Goal: Communication & Community: Answer question/provide support

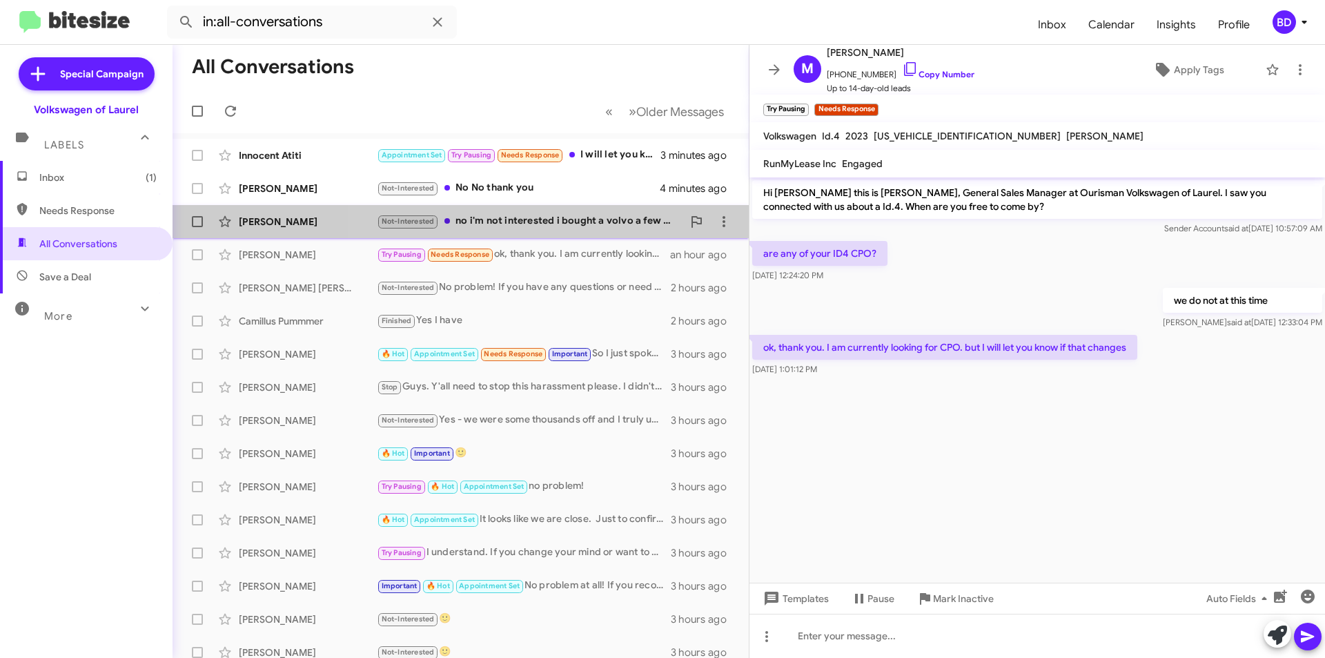
click at [543, 225] on div "Not-Interested no i'm not interested i bought a volvo a few days ago" at bounding box center [530, 221] width 306 height 16
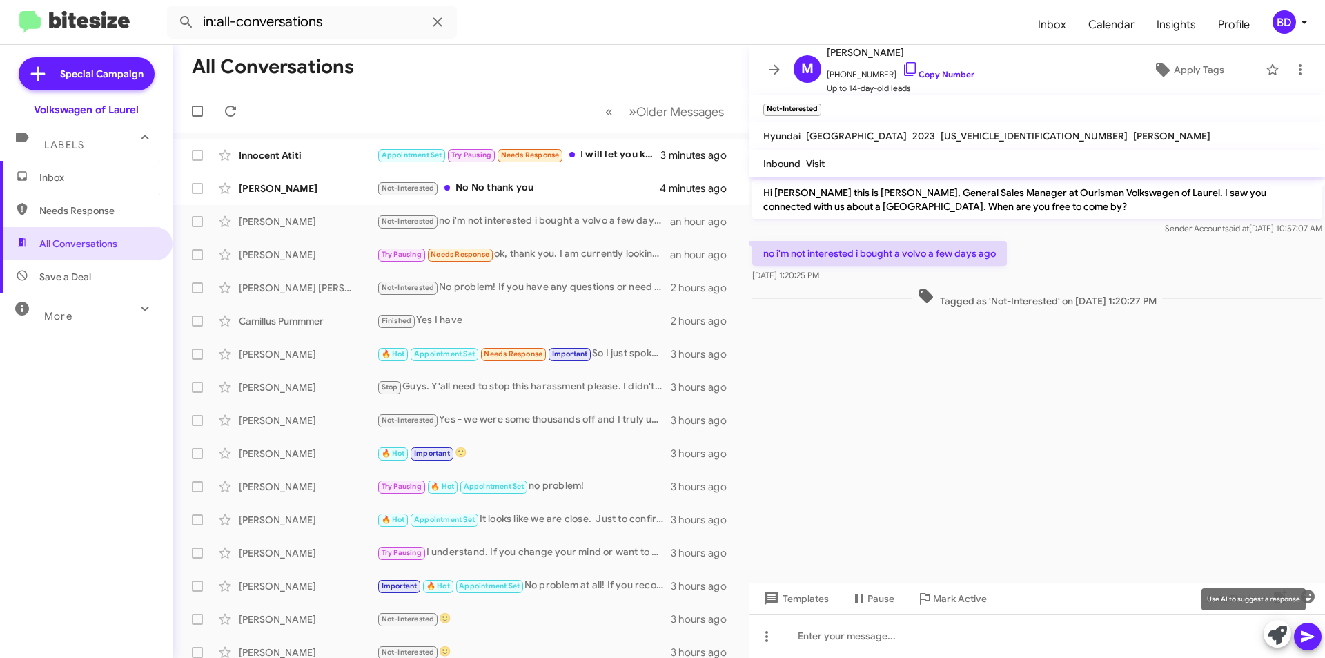
click at [1280, 629] on icon at bounding box center [1277, 634] width 19 height 19
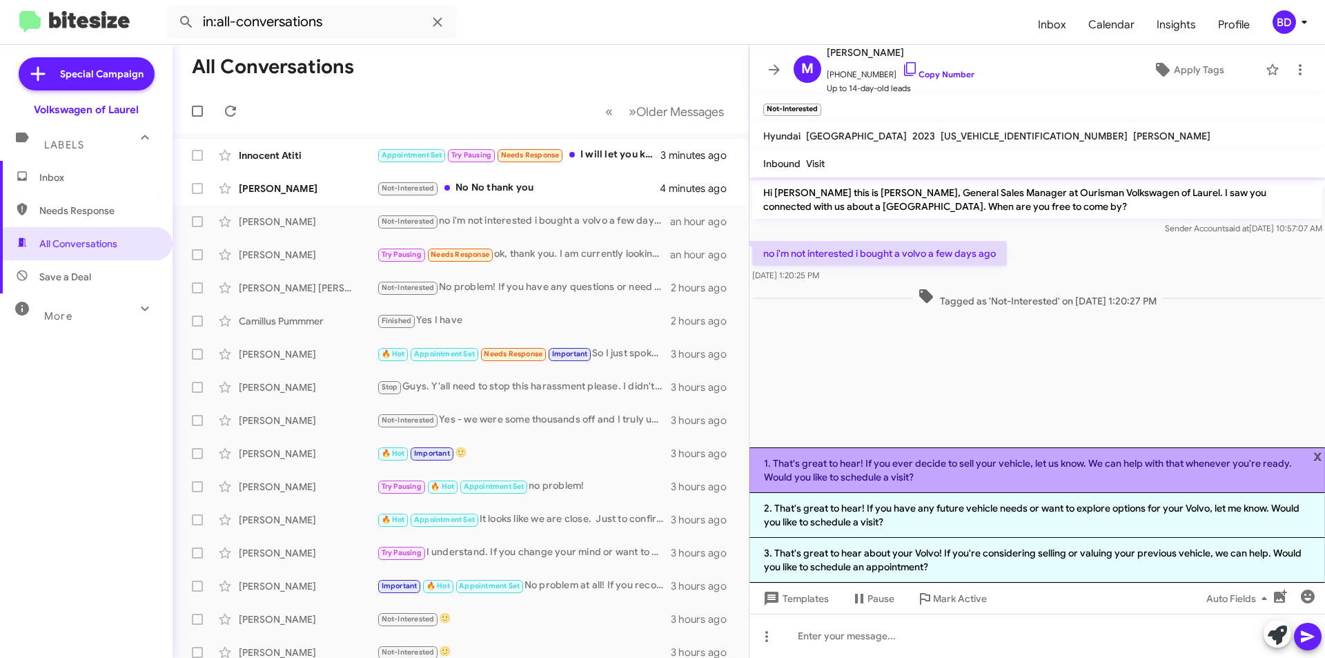
click at [940, 467] on li "1. That's great to hear! If you ever decide to sell your vehicle, let us know. …" at bounding box center [1036, 470] width 575 height 46
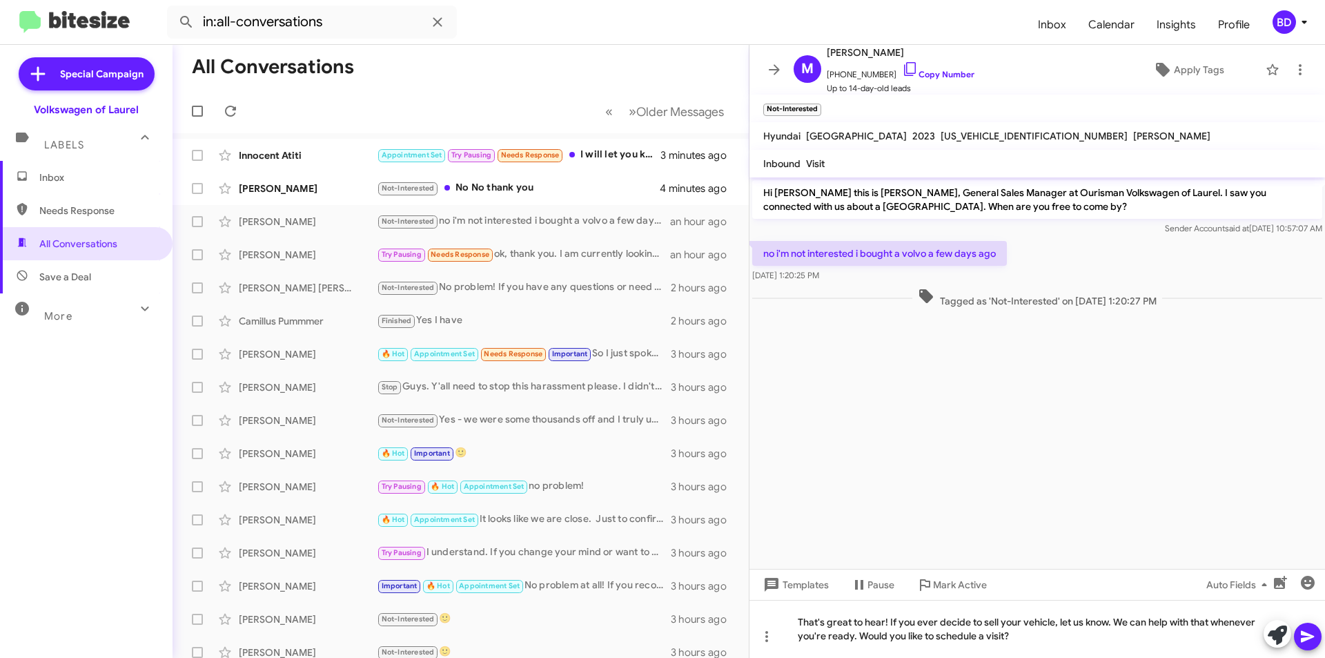
click at [1302, 635] on icon at bounding box center [1307, 637] width 13 height 12
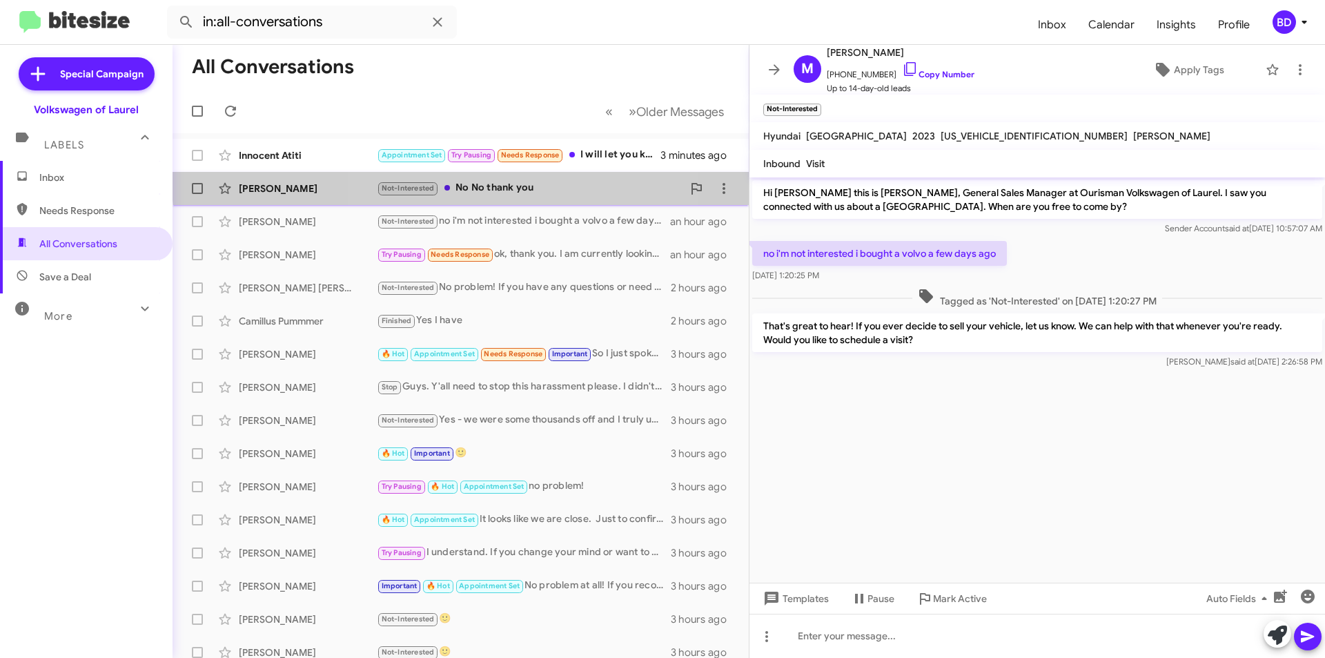
click at [513, 179] on div "Krystal Ford Not-Interested No No thank you 4 minutes ago" at bounding box center [461, 189] width 554 height 28
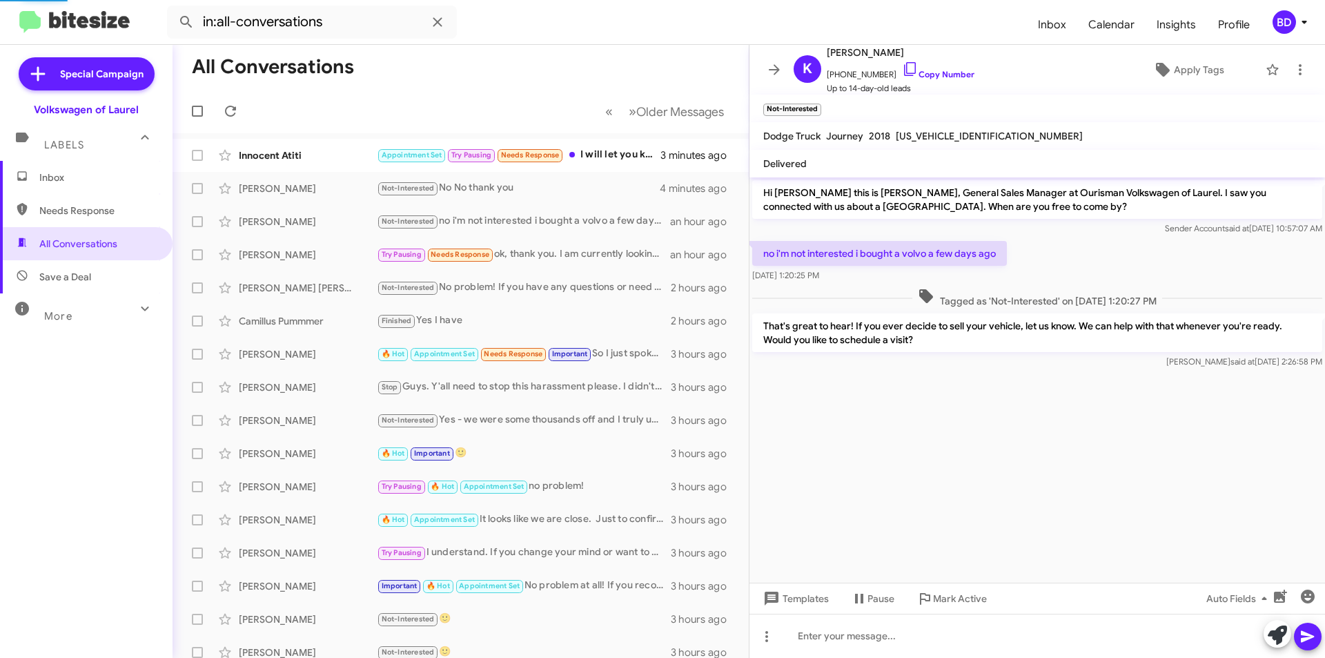
scroll to position [14, 0]
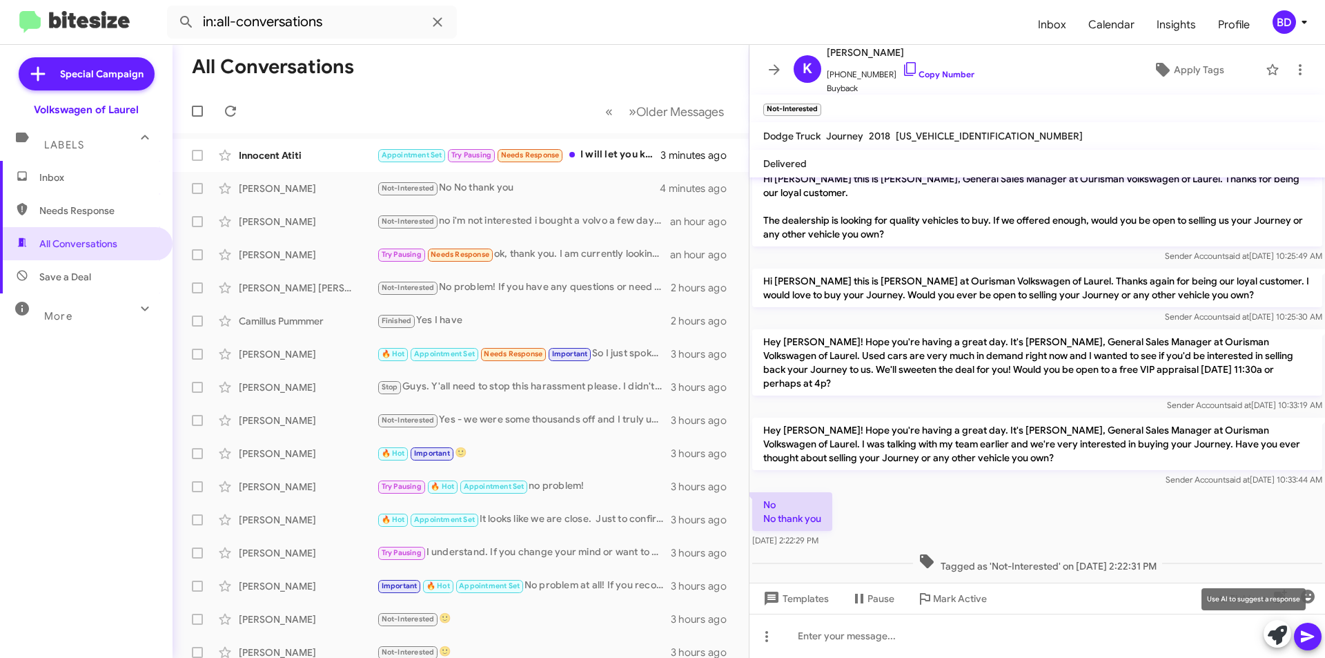
click at [1279, 634] on icon at bounding box center [1277, 634] width 19 height 19
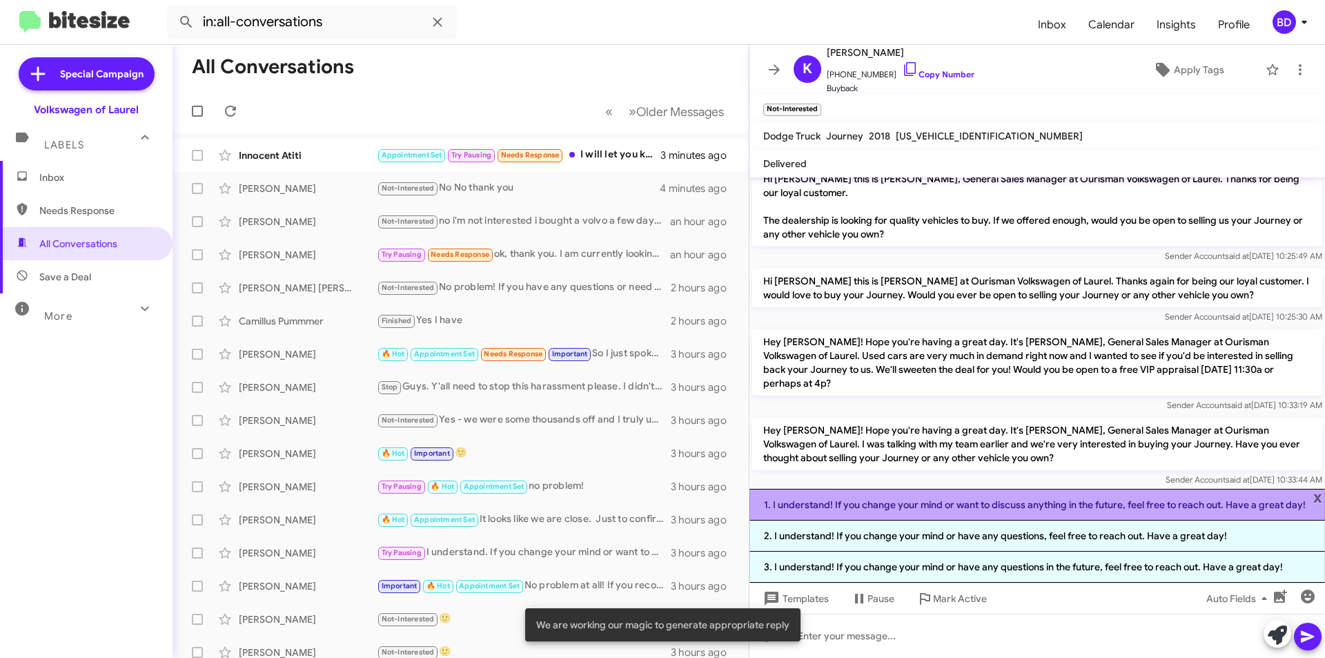
click at [907, 508] on li "1. I understand! If you change your mind or want to discuss anything in the fut…" at bounding box center [1036, 505] width 575 height 32
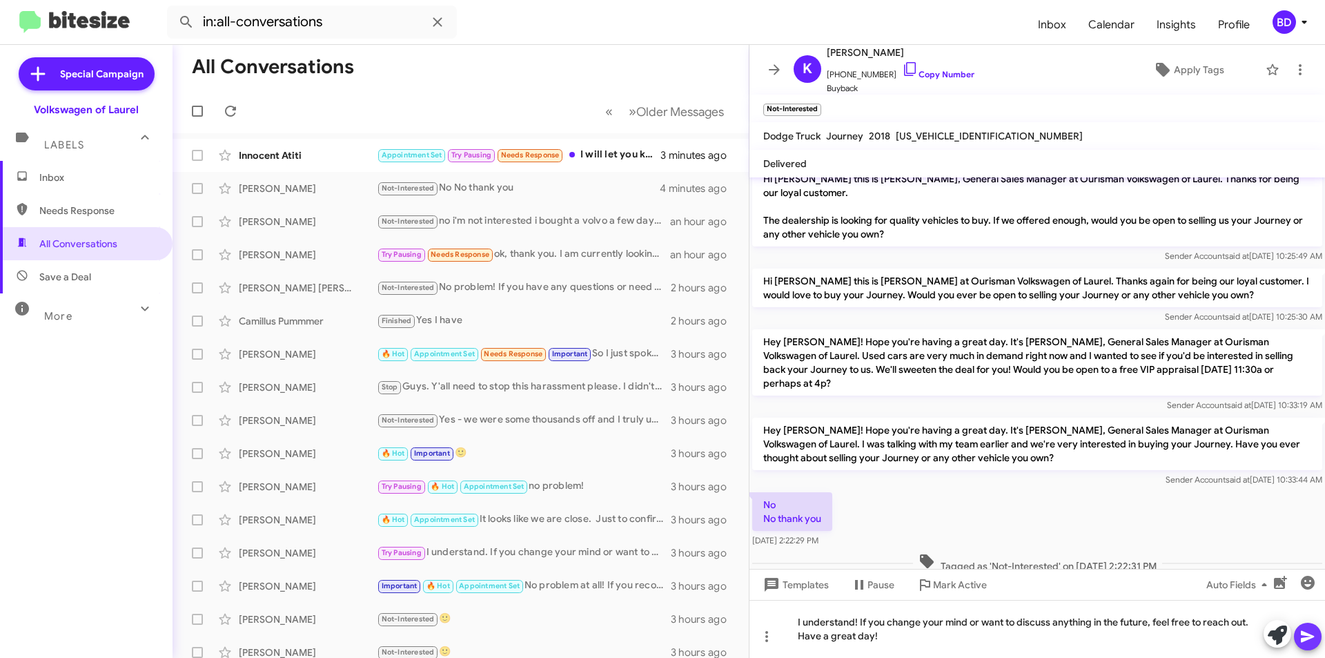
click at [1303, 637] on icon at bounding box center [1307, 636] width 17 height 17
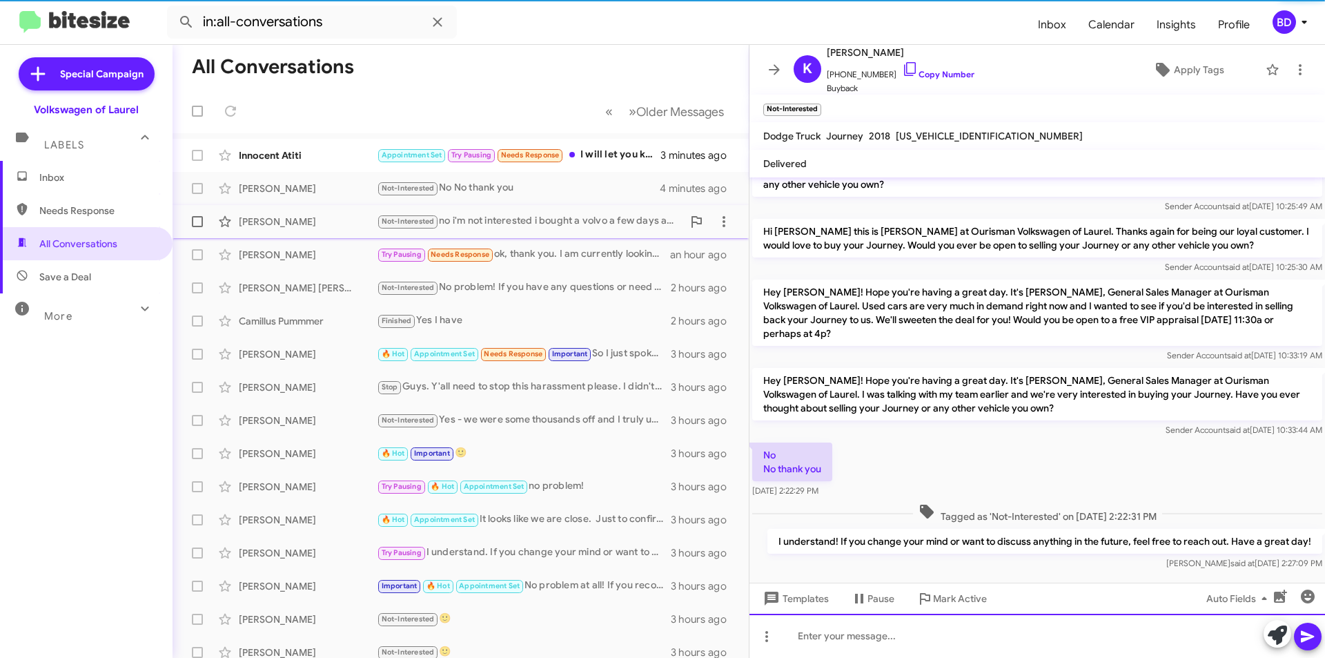
scroll to position [64, 0]
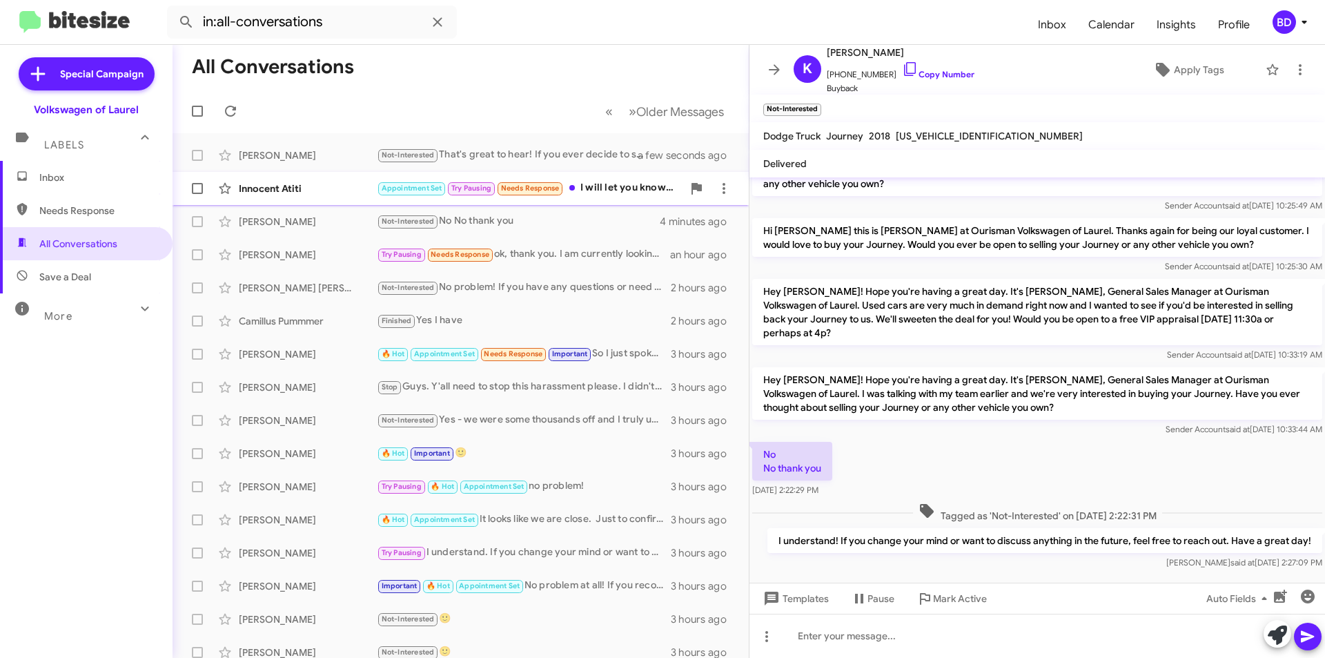
click at [624, 187] on div "Appointment Set Try Pausing Needs Response I will let you know when I am free" at bounding box center [530, 188] width 306 height 16
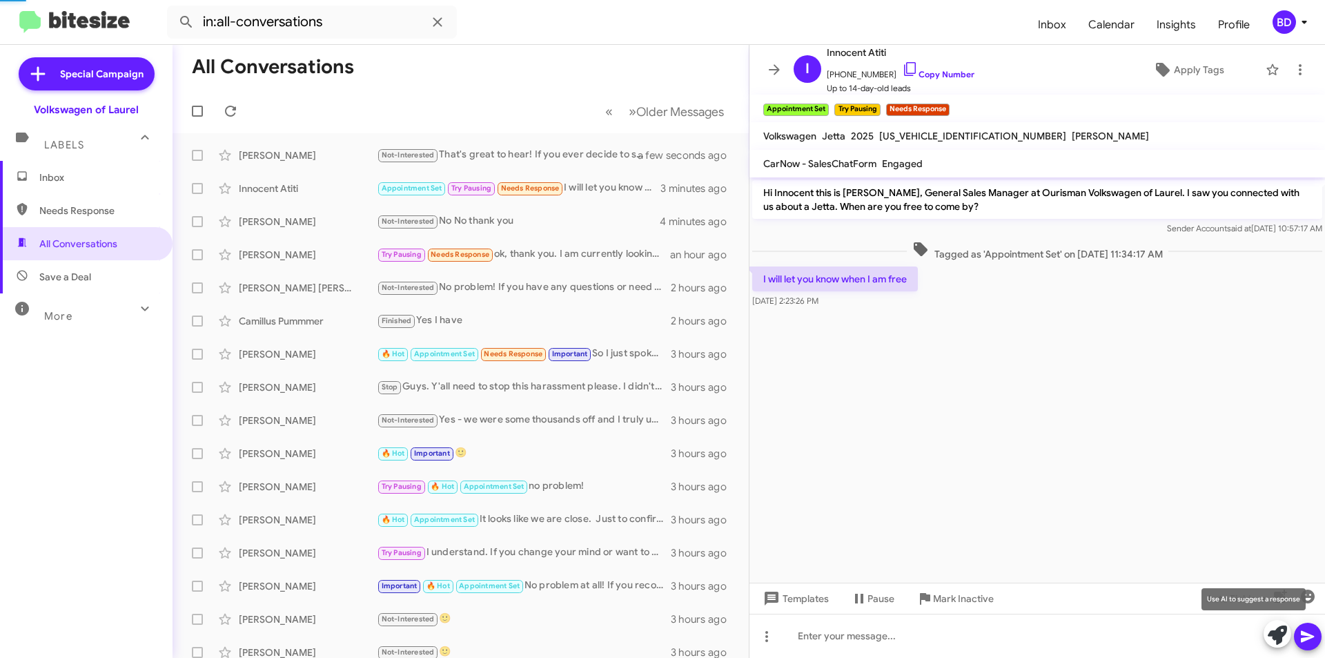
click at [1277, 636] on icon at bounding box center [1277, 634] width 19 height 19
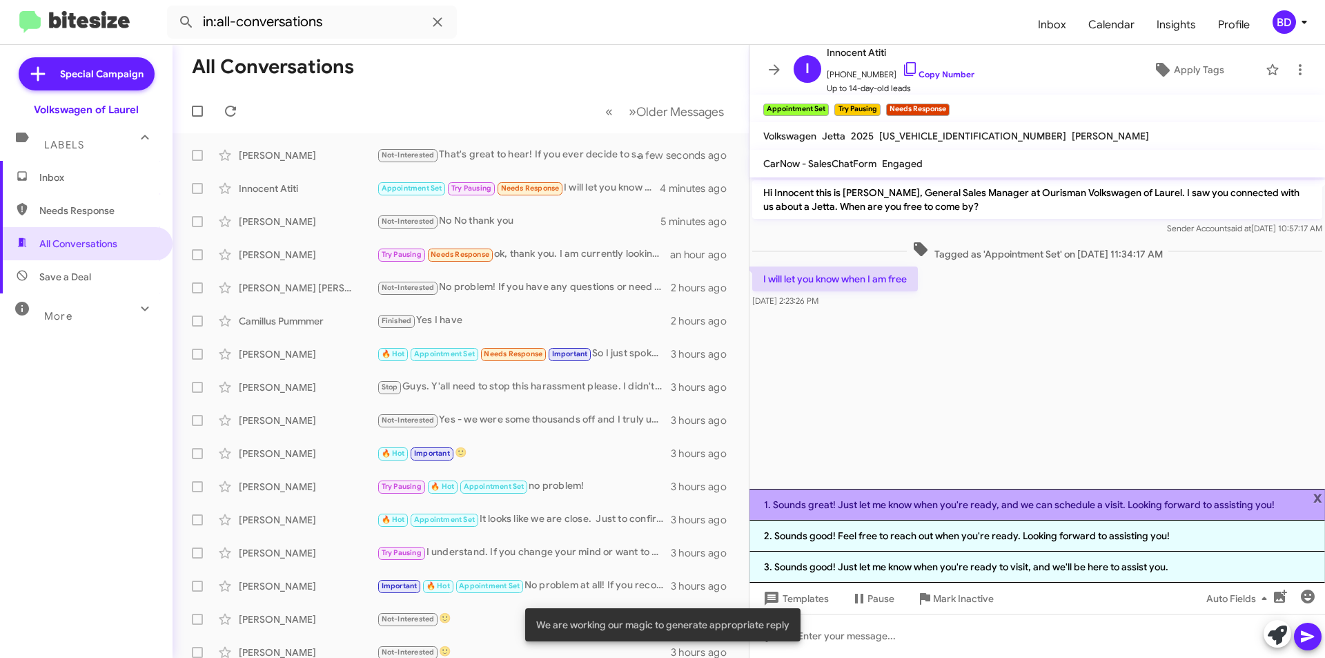
click at [1004, 505] on li "1. Sounds great! Just let me know when you're ready, and we can schedule a visi…" at bounding box center [1036, 505] width 575 height 32
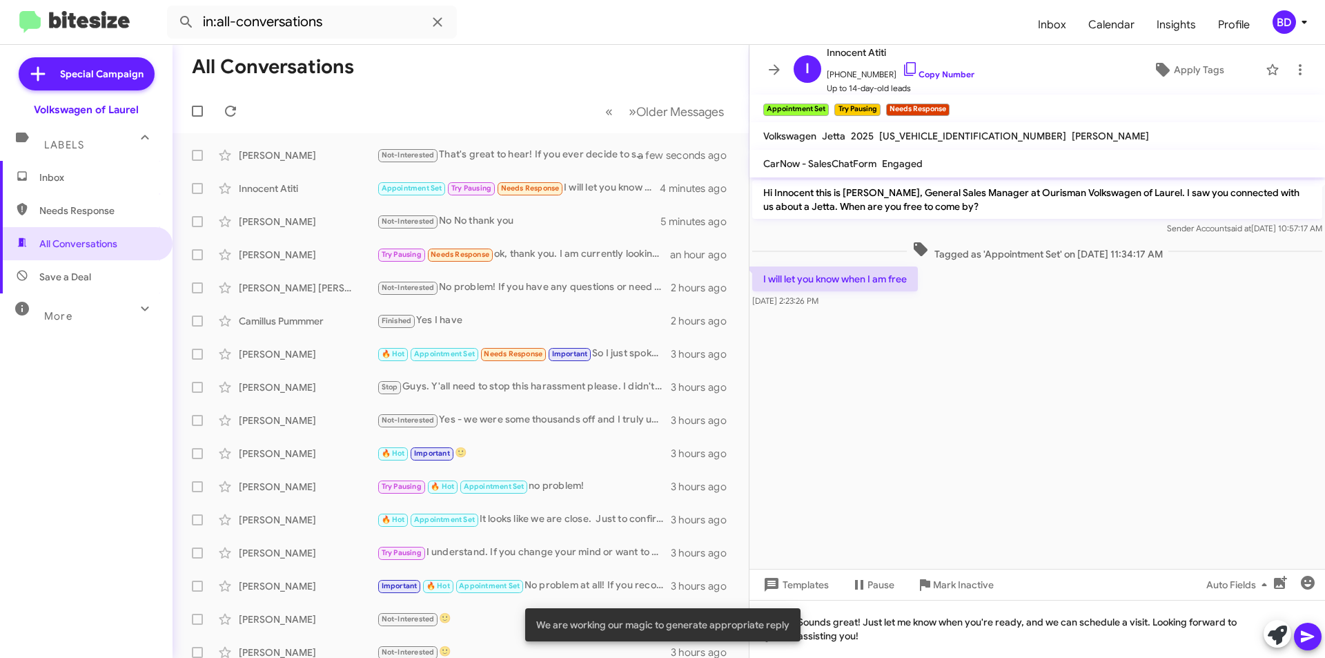
click at [1311, 636] on icon at bounding box center [1307, 637] width 13 height 12
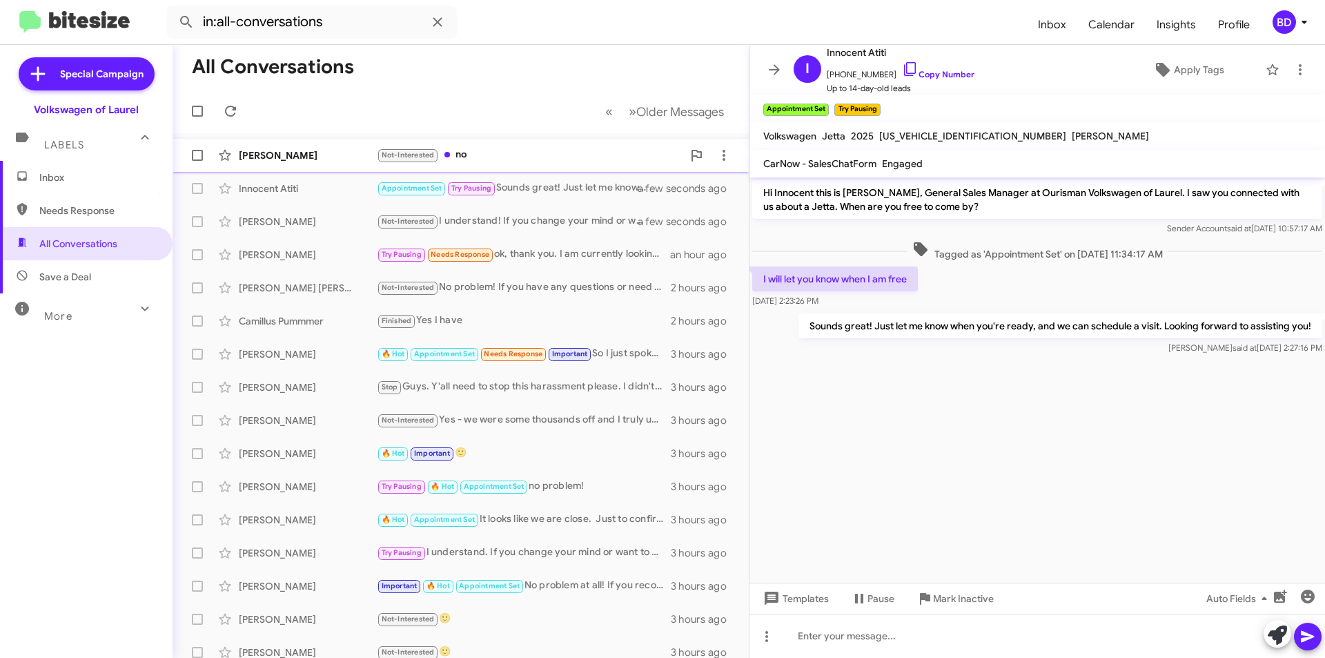
click at [465, 155] on div "Not-Interested no" at bounding box center [530, 155] width 306 height 16
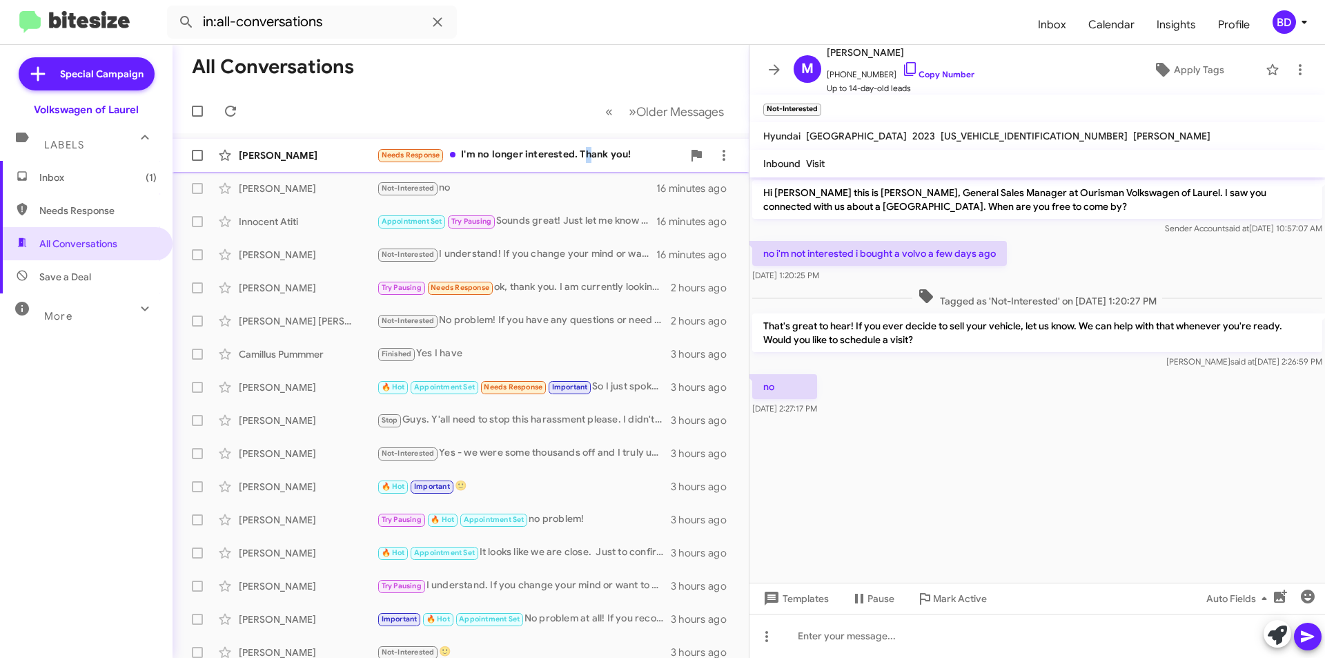
click at [586, 148] on div "Needs Response I'm no longer interested. Thank you!" at bounding box center [530, 155] width 306 height 16
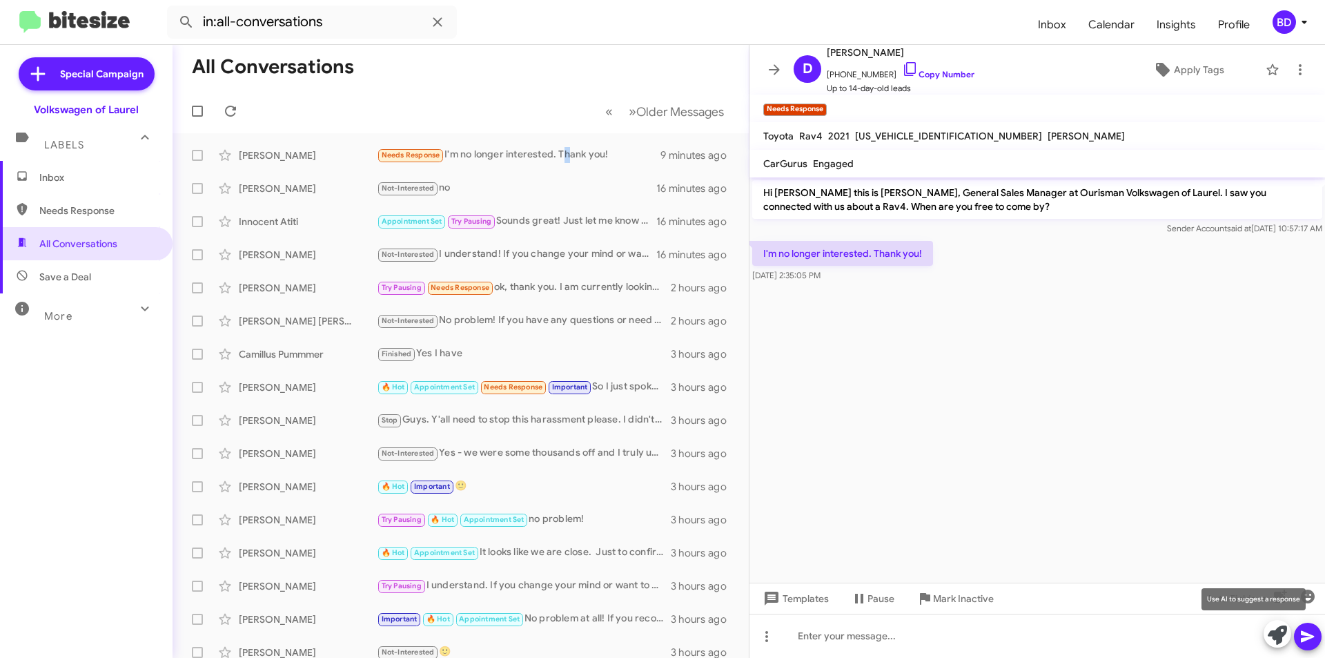
click at [1275, 642] on icon at bounding box center [1277, 634] width 19 height 19
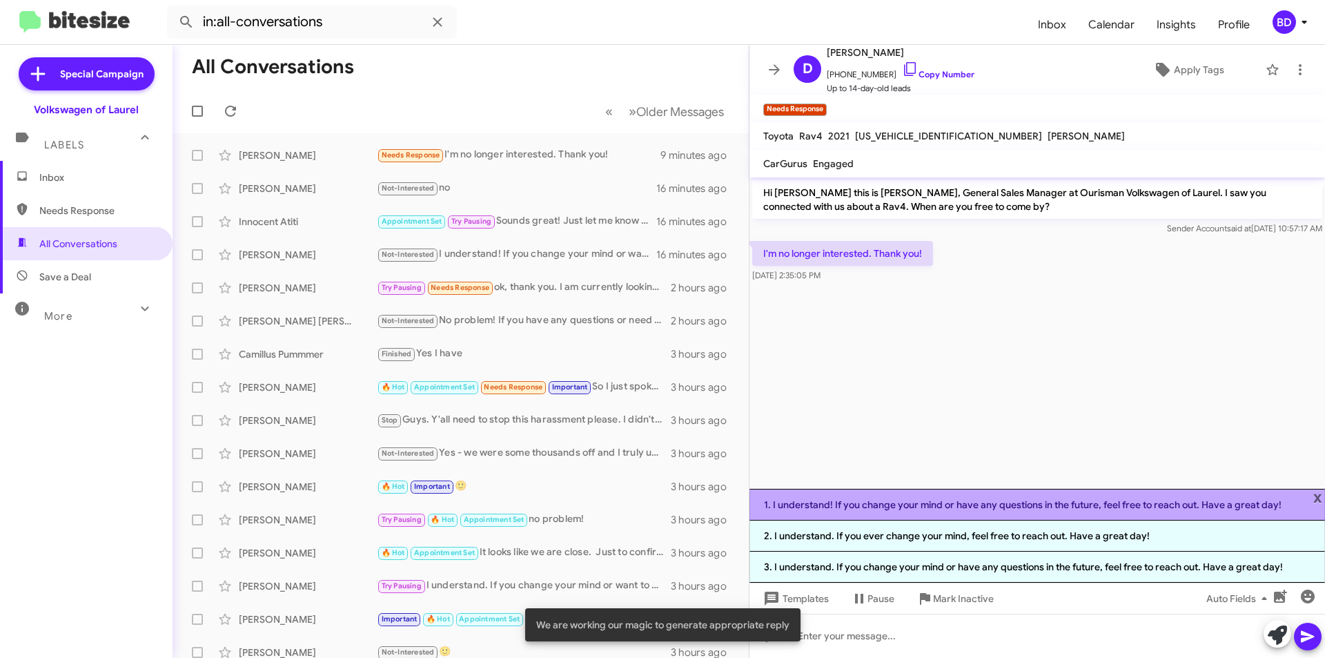
click at [916, 505] on li "1. I understand! If you change your mind or have any questions in the future, f…" at bounding box center [1036, 505] width 575 height 32
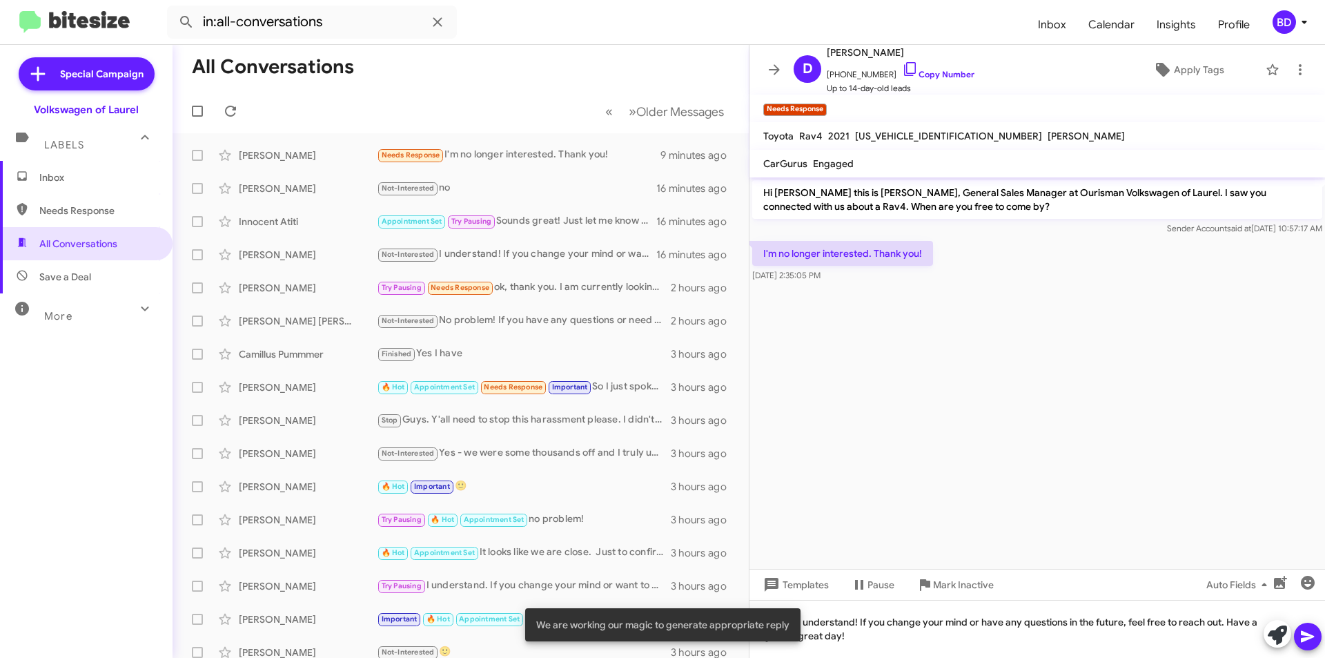
click at [1302, 631] on icon at bounding box center [1307, 636] width 17 height 17
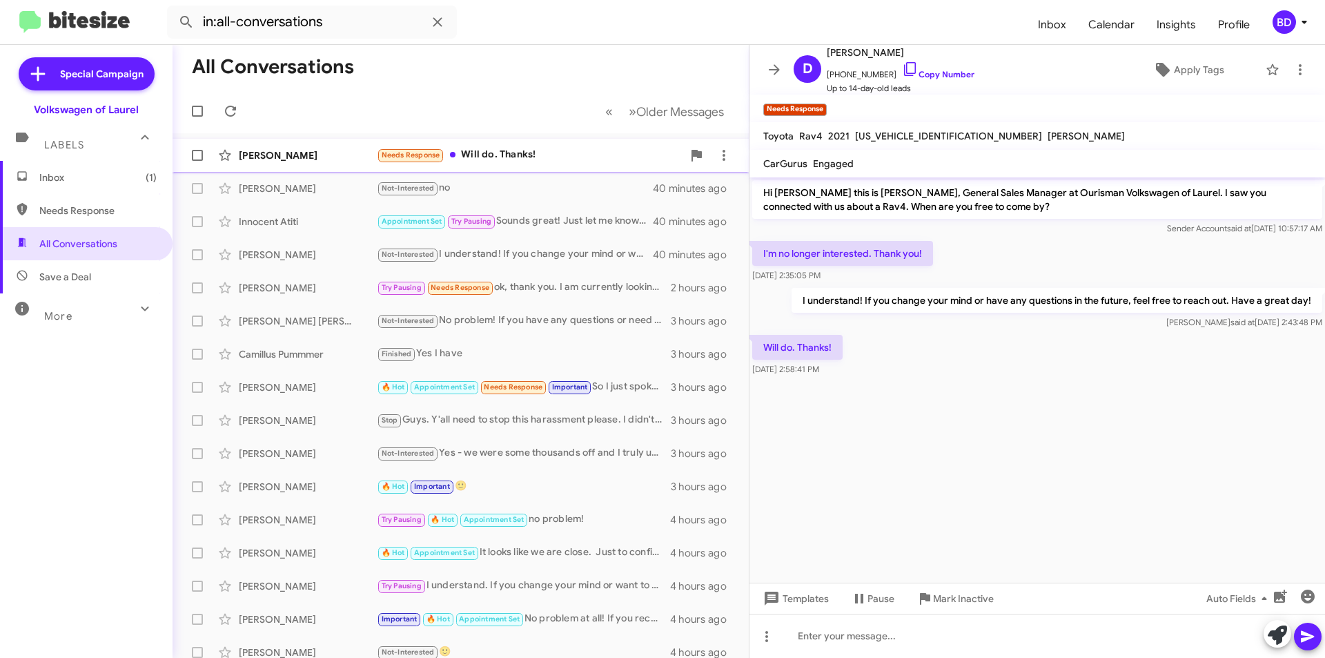
click at [540, 159] on div "Needs Response Will do. Thanks!" at bounding box center [530, 155] width 306 height 16
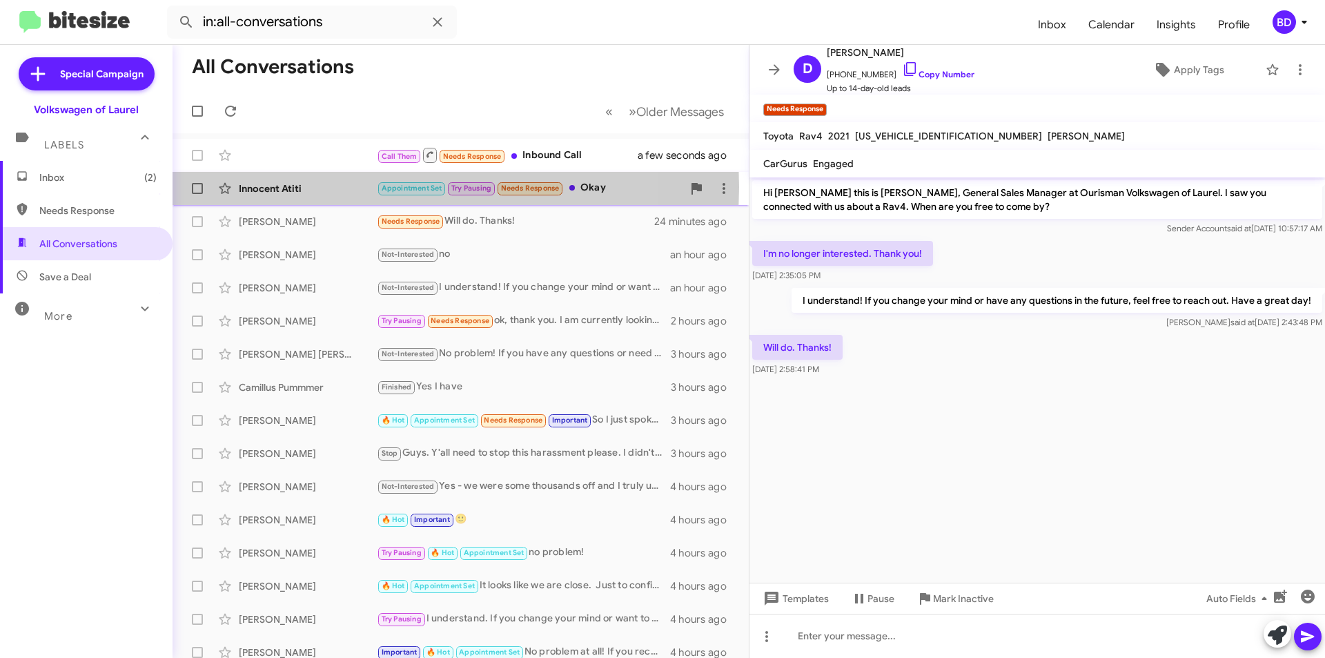
click at [348, 187] on div "Innocent Atiti" at bounding box center [308, 188] width 138 height 14
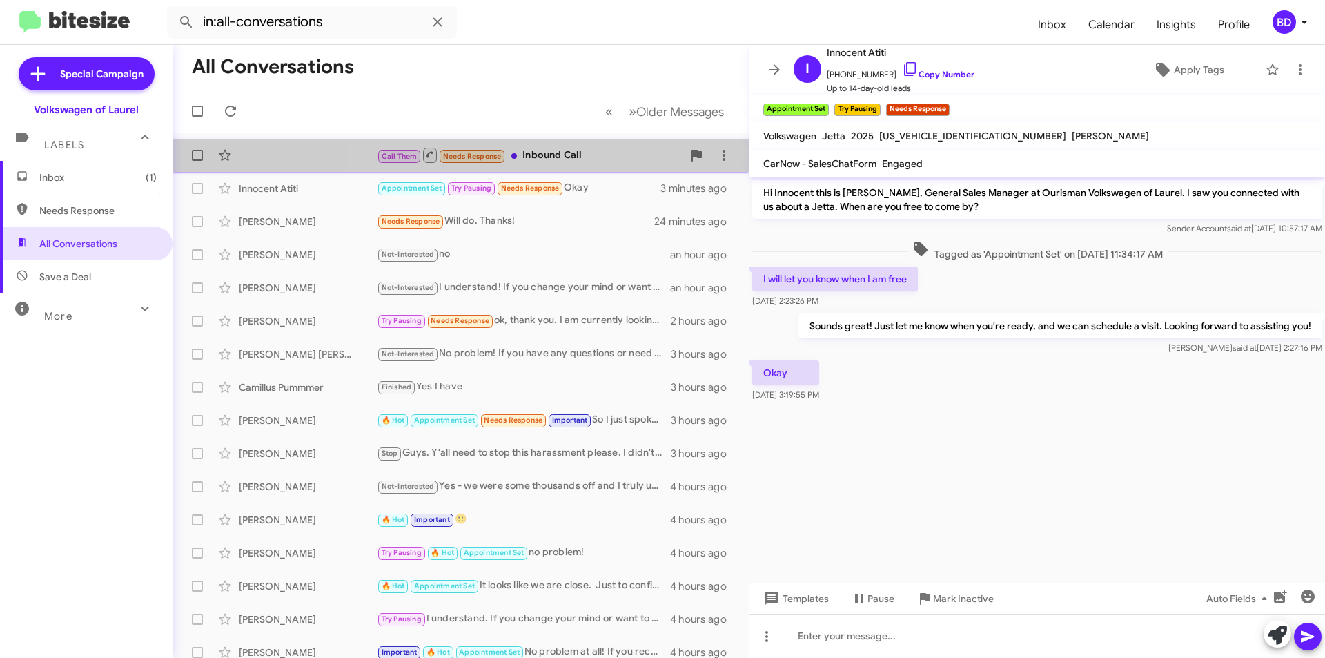
click at [572, 152] on div "Call Them Needs Response Inbound Call" at bounding box center [530, 154] width 306 height 17
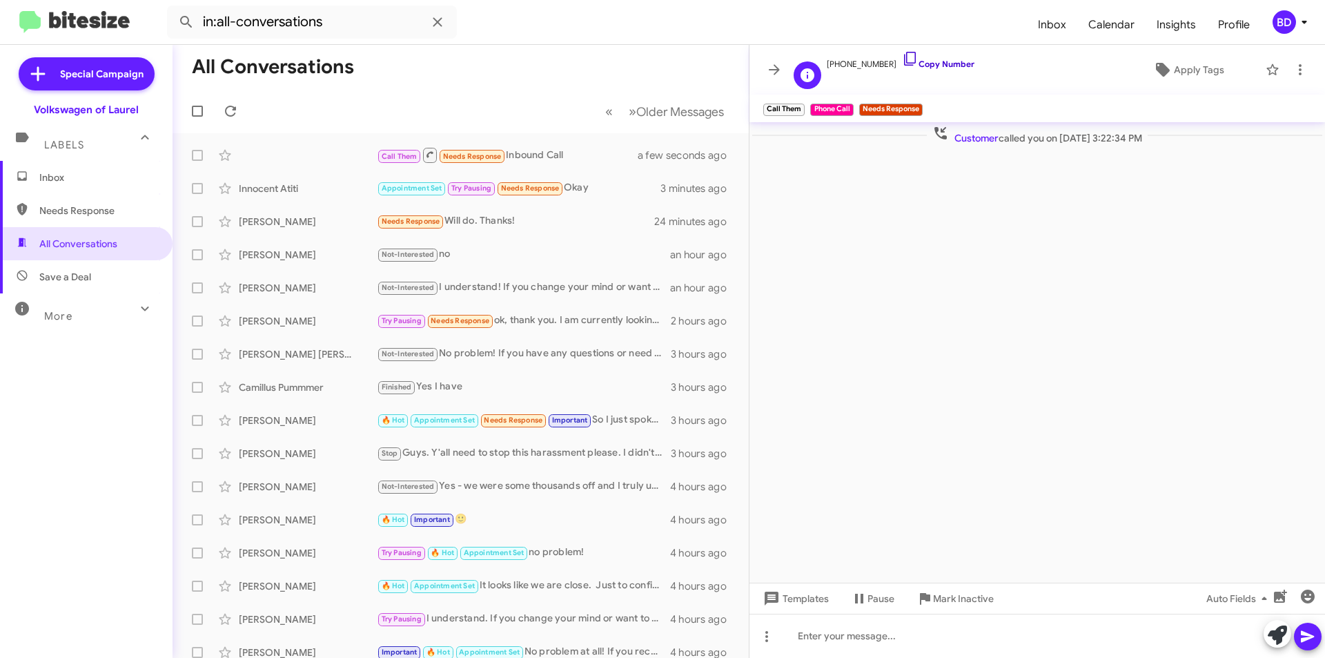
click at [930, 61] on link "Copy Number" at bounding box center [938, 64] width 72 height 10
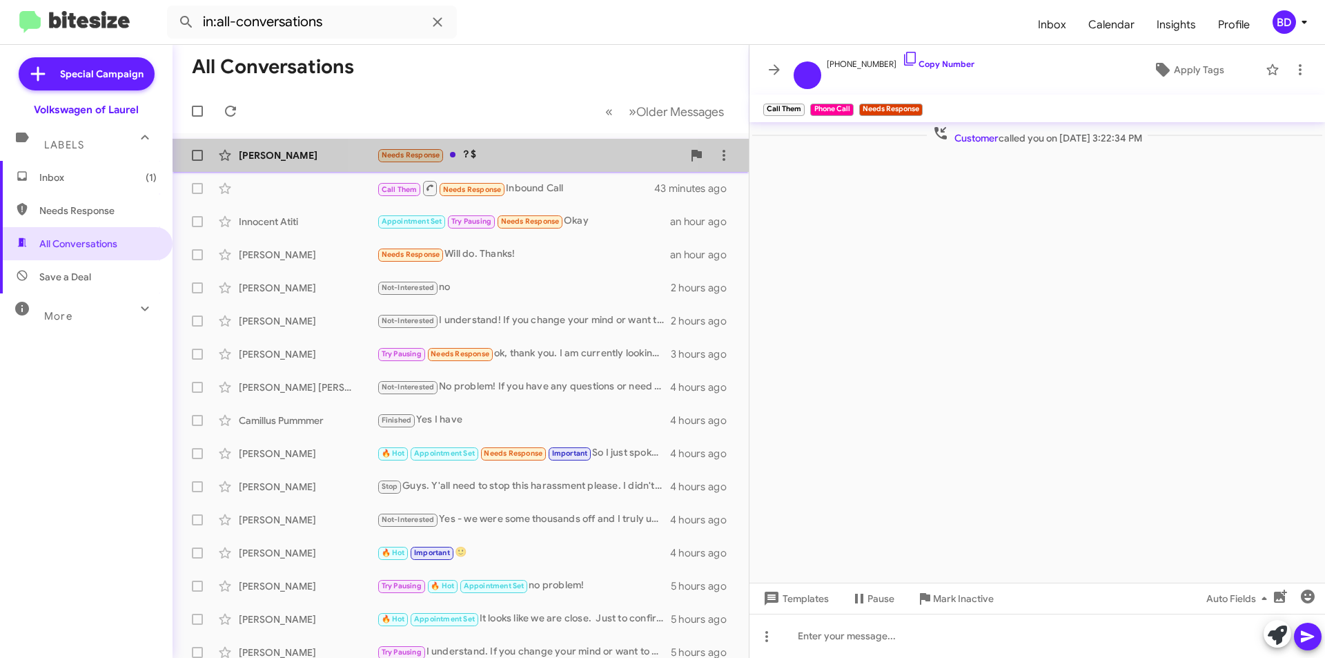
click at [509, 149] on div "Needs Response ？$" at bounding box center [530, 155] width 306 height 16
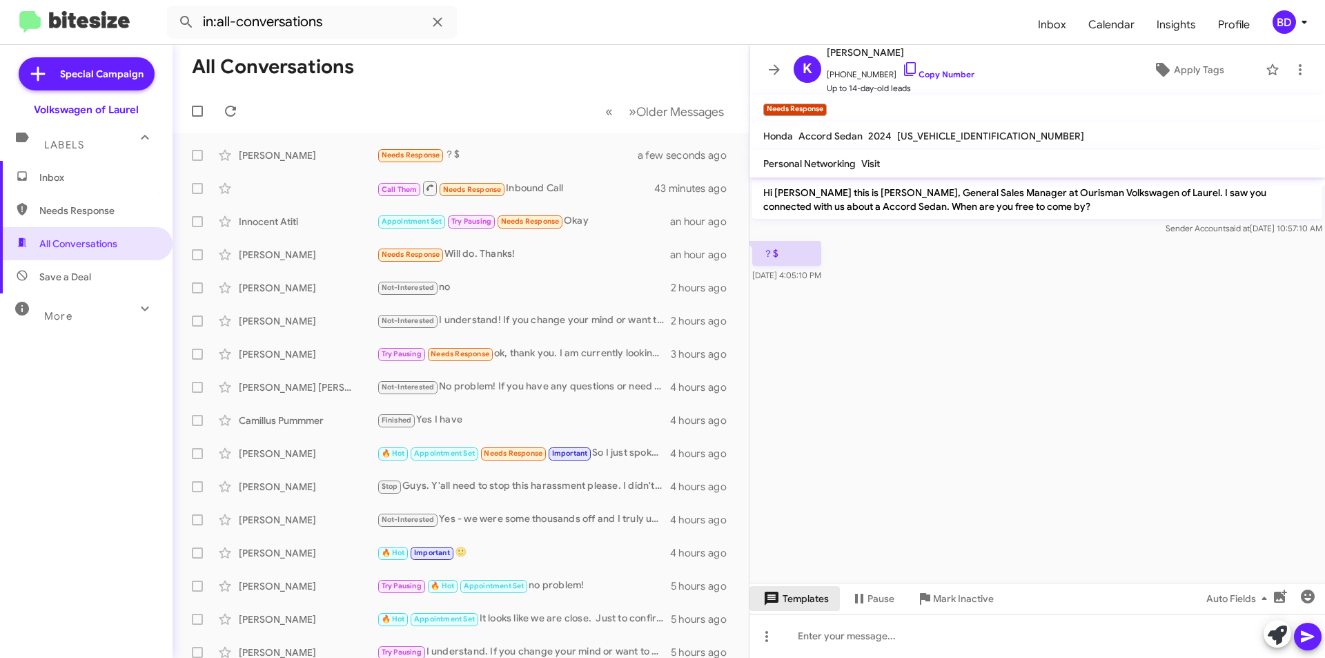
click at [816, 604] on span "Templates" at bounding box center [794, 598] width 68 height 25
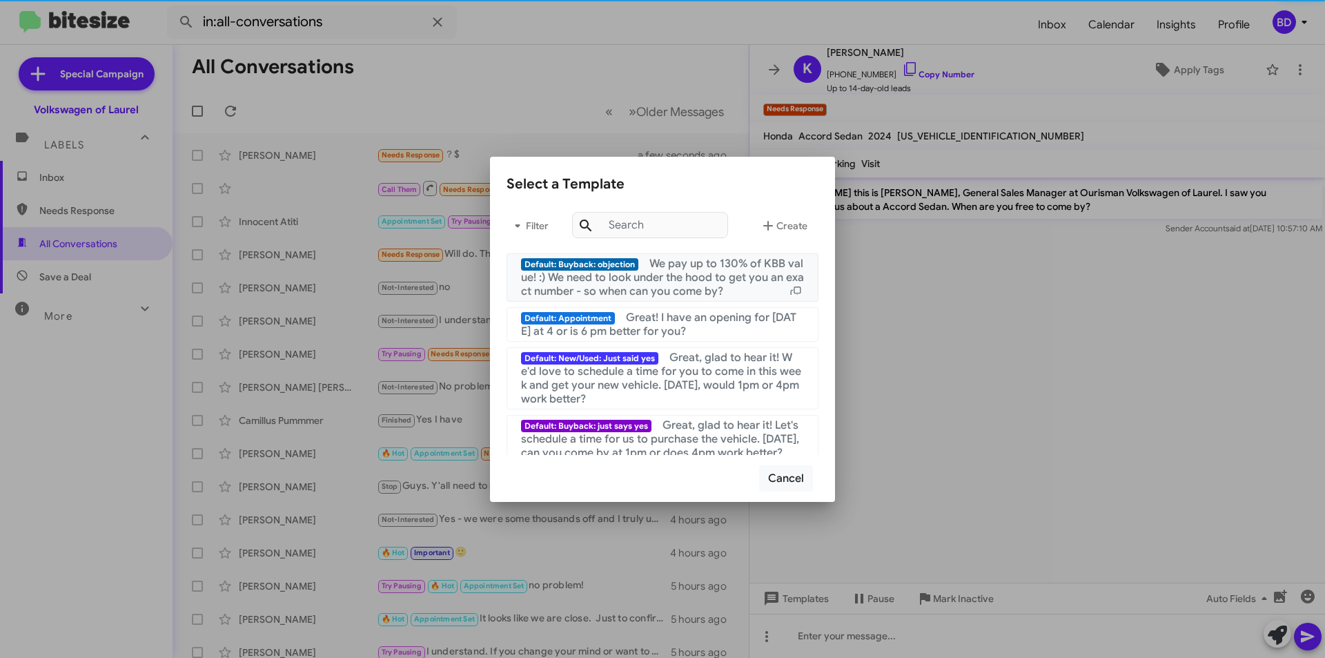
click at [707, 277] on span "We pay up to 130% of KBB value! :) We need to look under the hood to get you an…" at bounding box center [662, 277] width 283 height 41
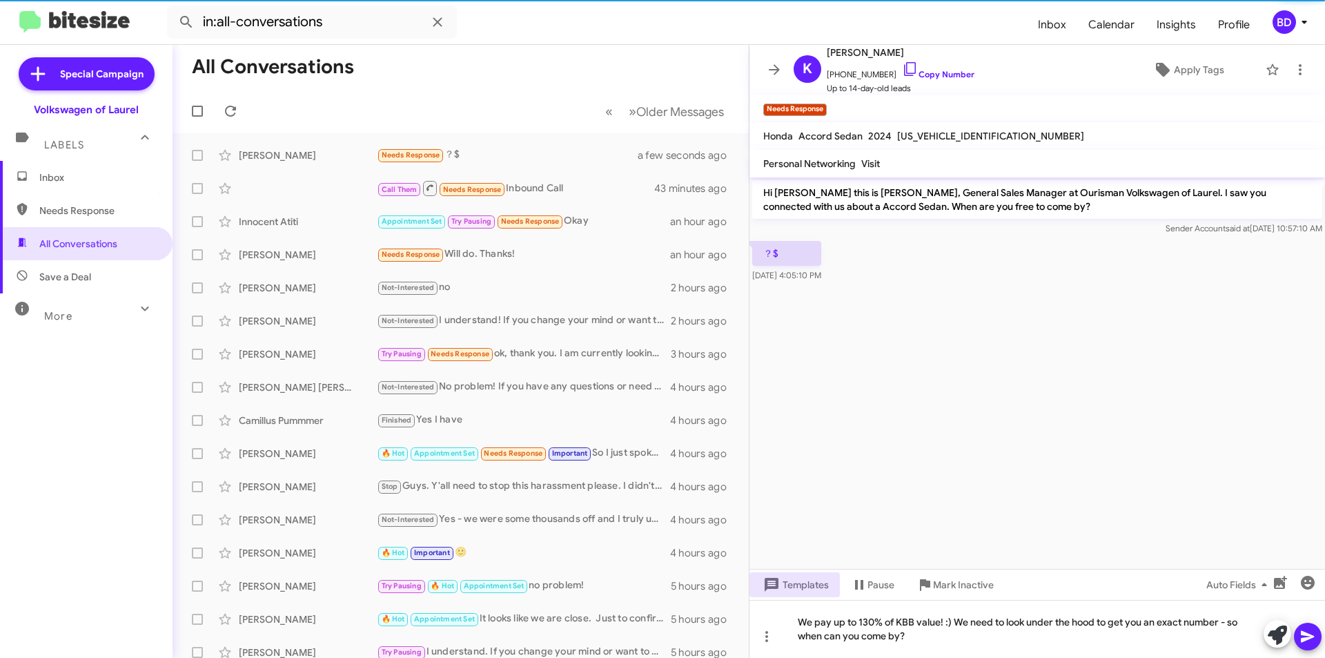
click at [1306, 640] on icon at bounding box center [1307, 636] width 17 height 17
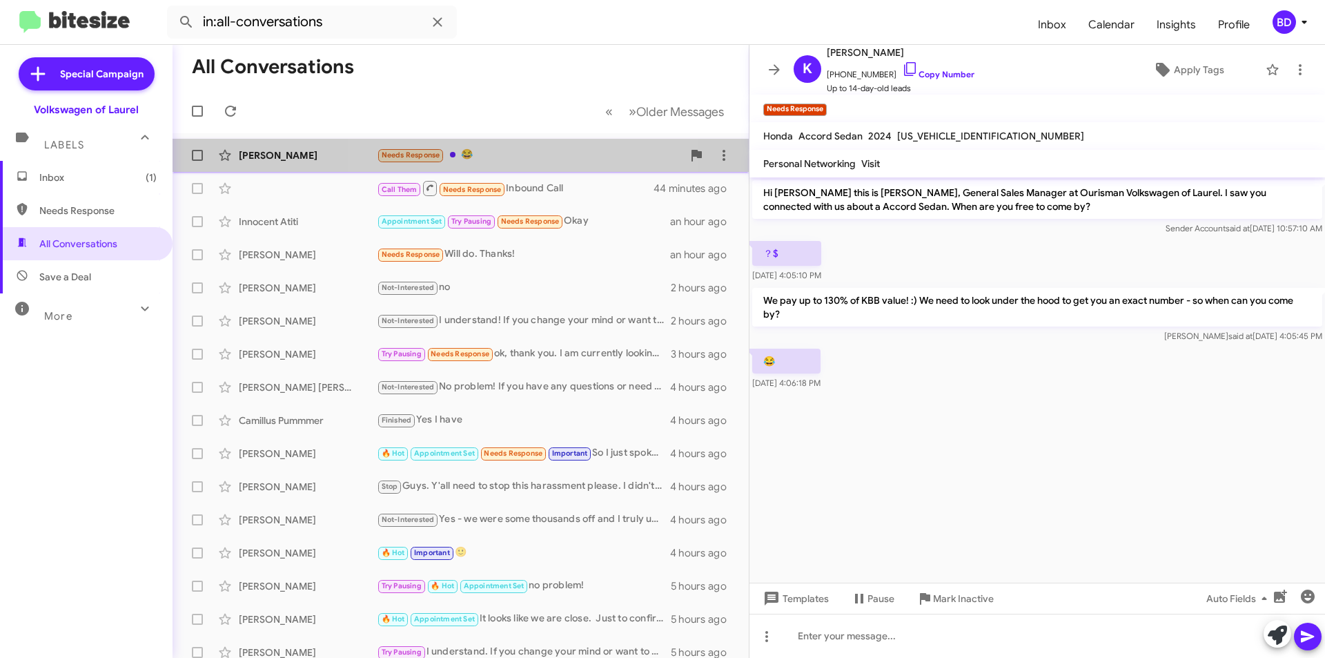
click at [498, 155] on div "Needs Response 😂" at bounding box center [530, 155] width 306 height 16
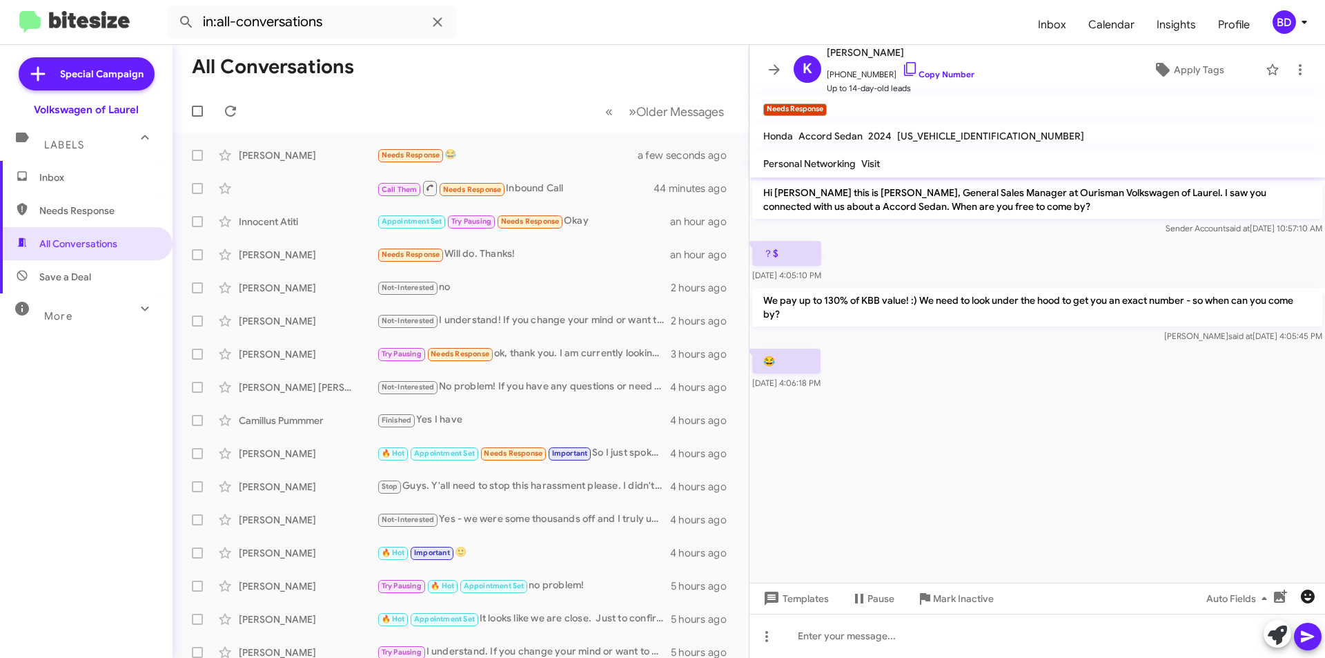
click at [1309, 592] on icon "button" at bounding box center [1308, 596] width 14 height 14
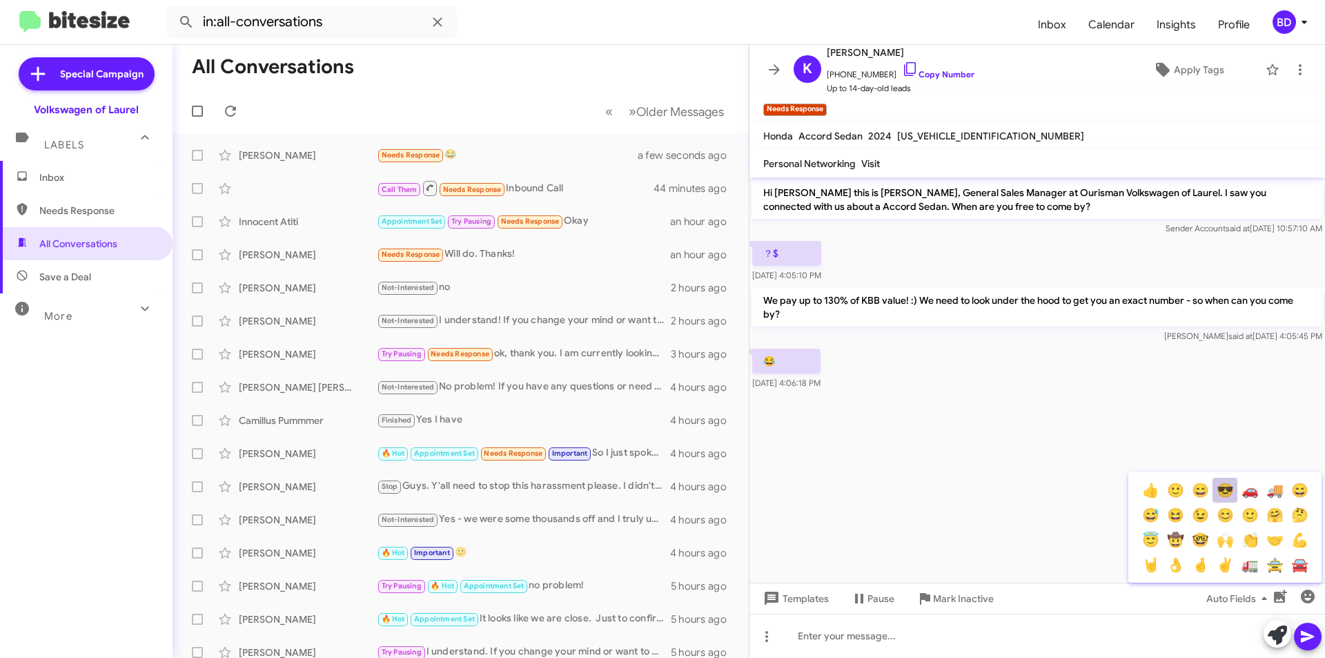
click at [1219, 490] on button "😎" at bounding box center [1224, 489] width 25 height 25
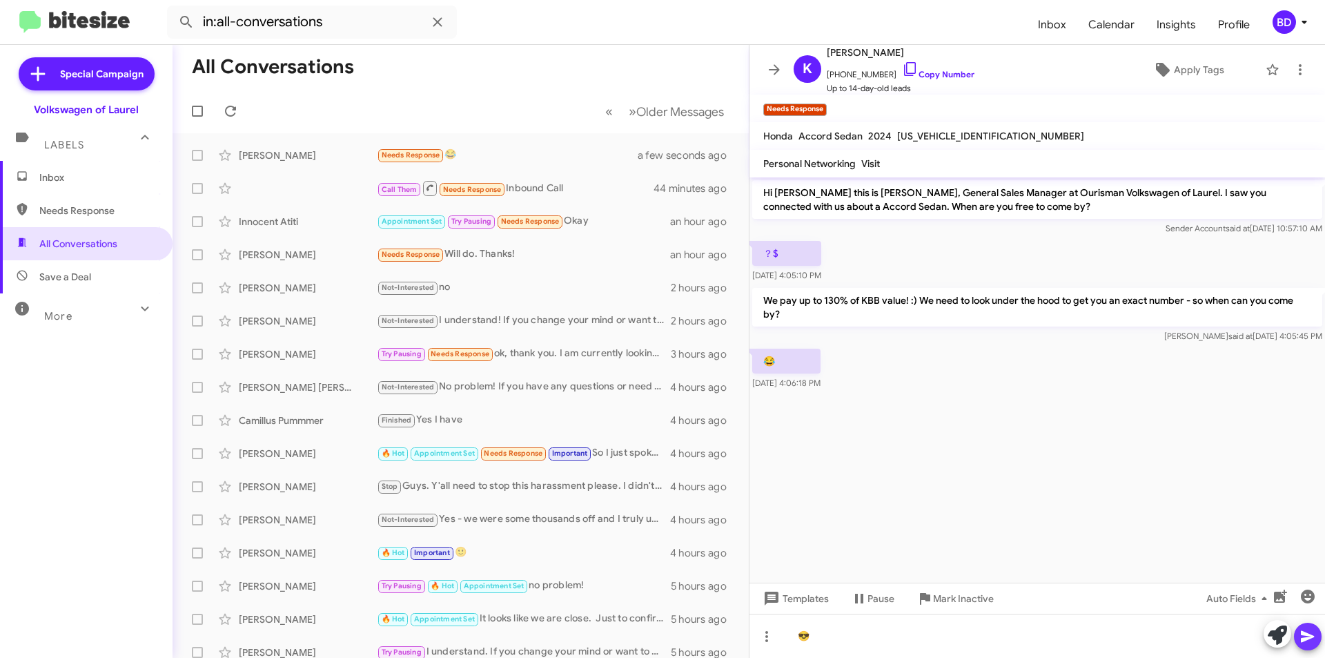
click at [1309, 644] on icon at bounding box center [1307, 636] width 17 height 17
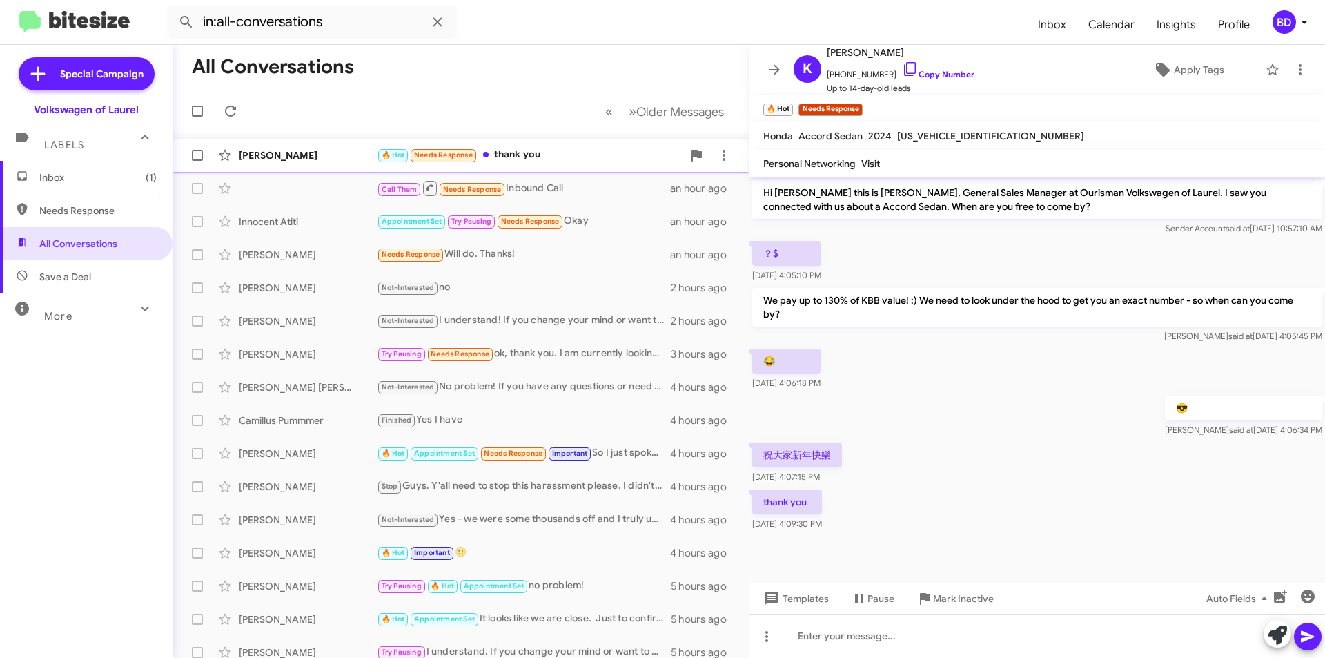
click at [535, 152] on div "🔥 Hot Needs Response thank you" at bounding box center [530, 155] width 306 height 16
click at [1307, 599] on icon "button" at bounding box center [1307, 596] width 17 height 17
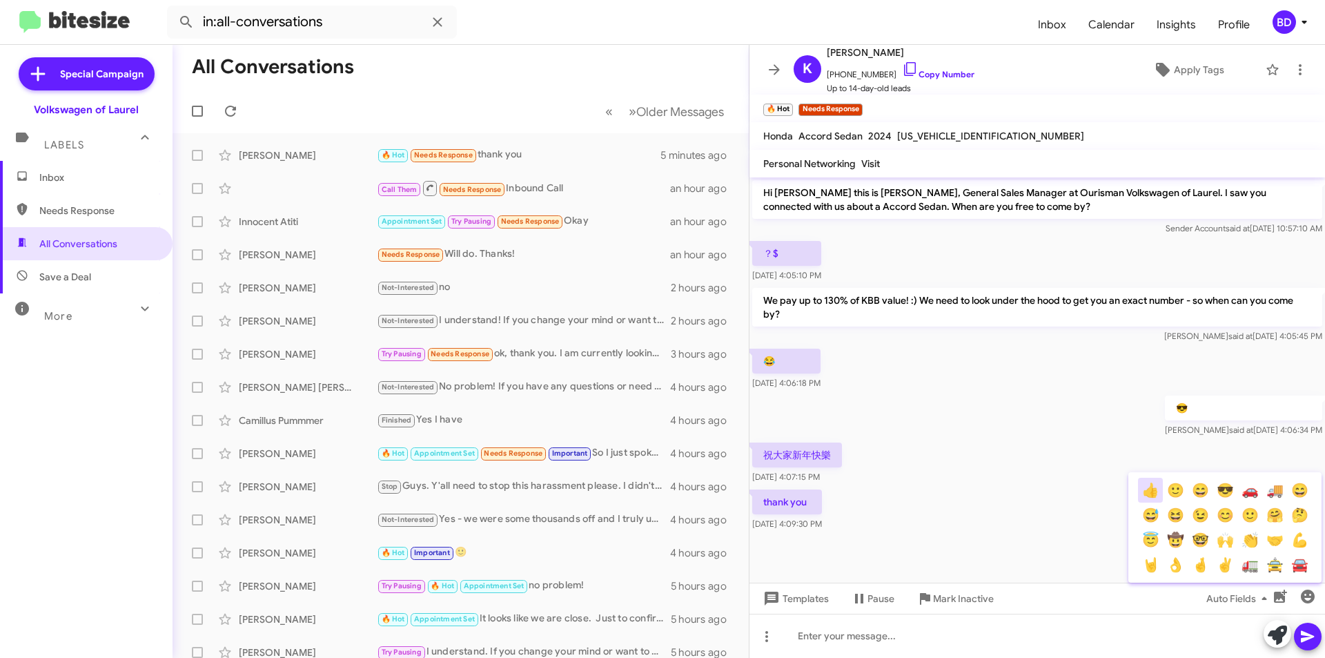
click at [1147, 491] on button "👍" at bounding box center [1150, 489] width 25 height 25
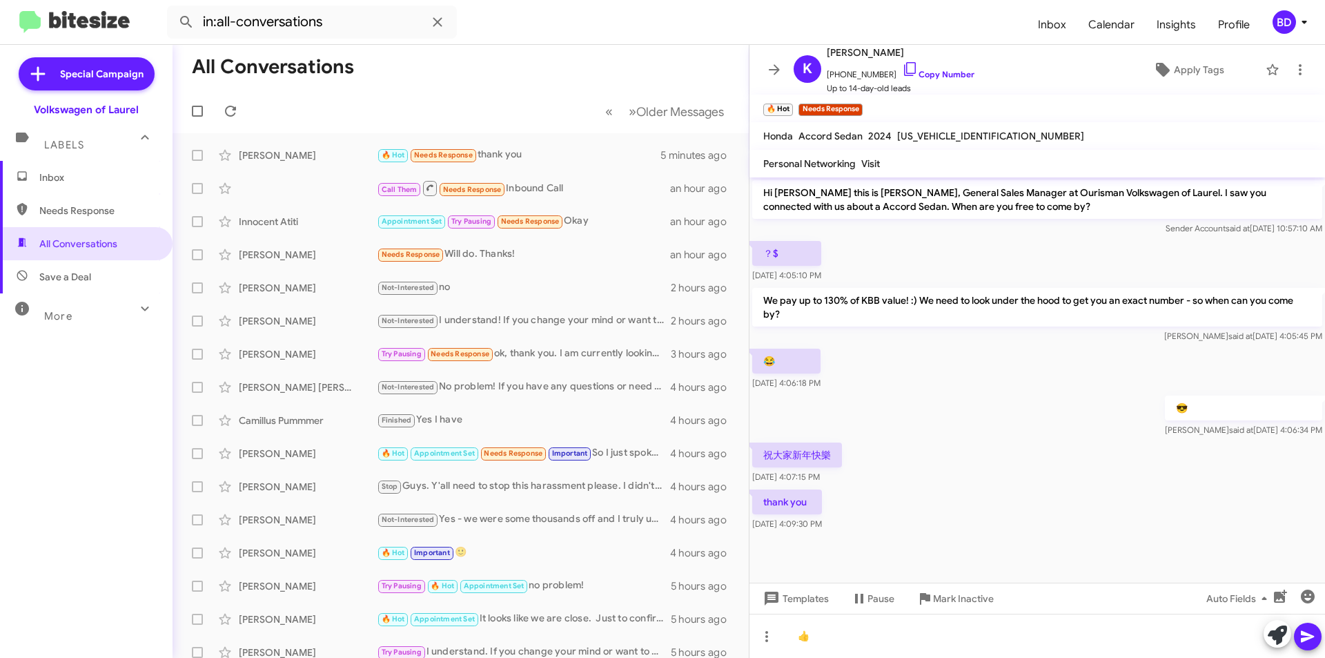
click at [1304, 630] on icon at bounding box center [1307, 636] width 17 height 17
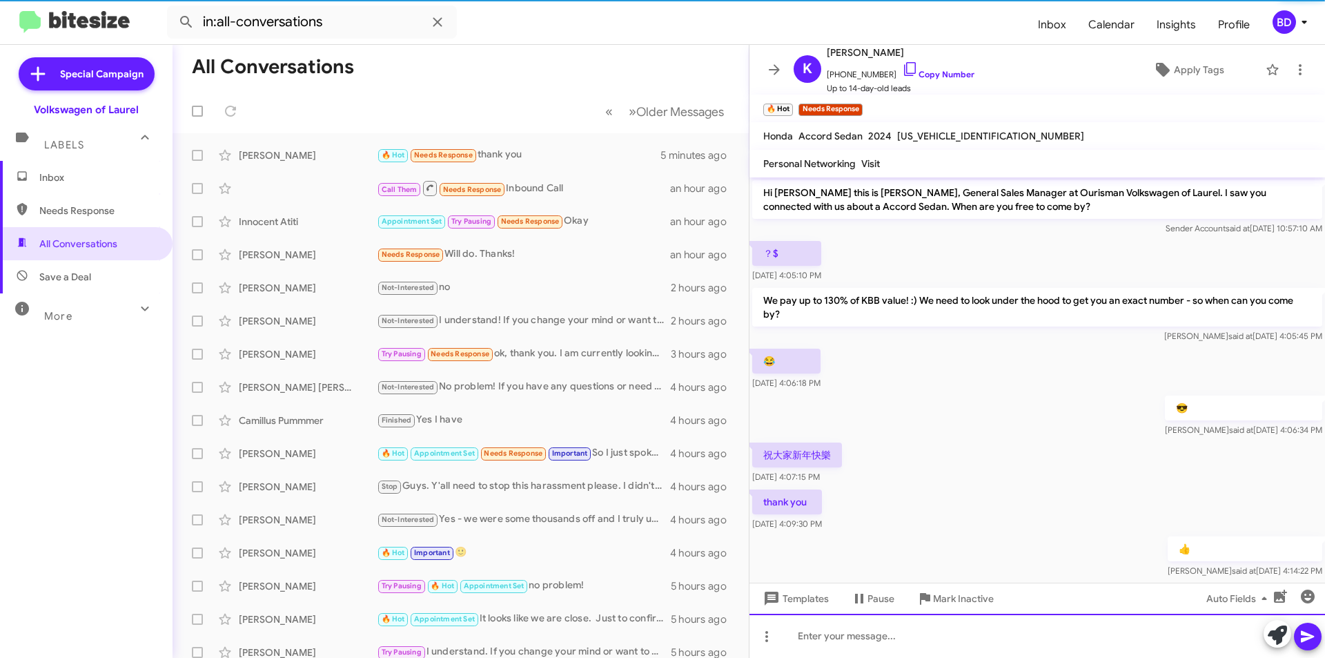
scroll to position [26, 0]
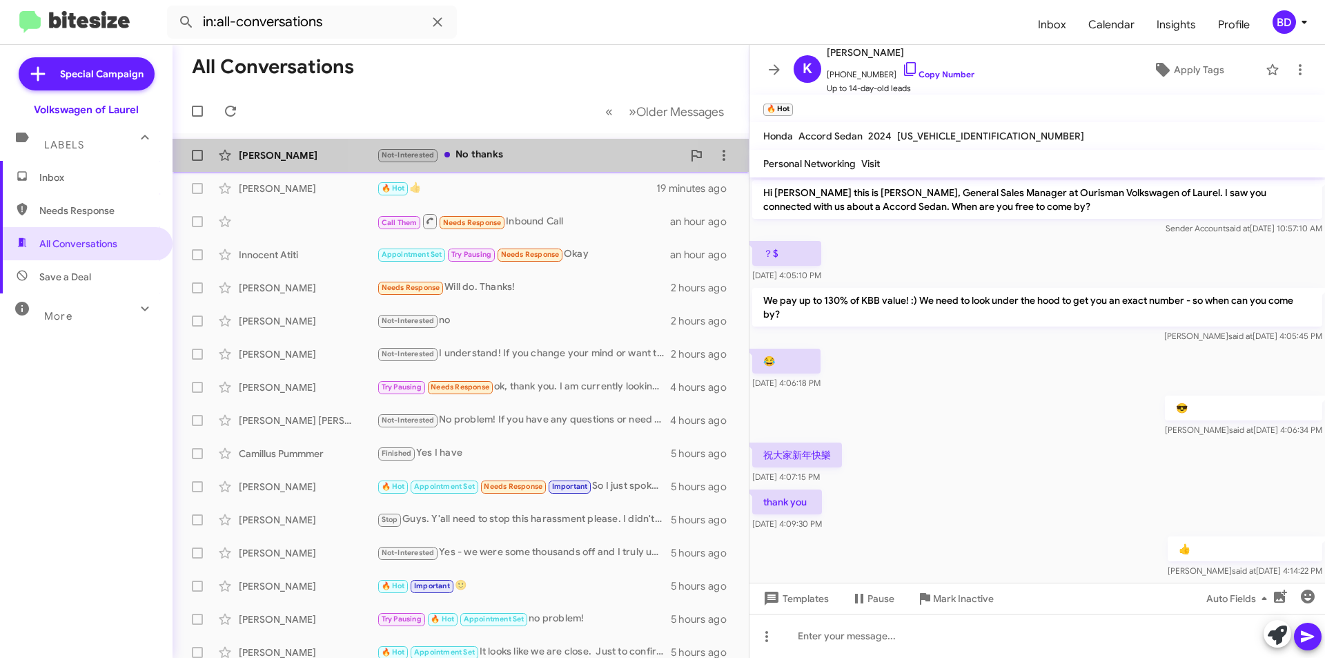
click at [481, 155] on div "Not-Interested No thanks" at bounding box center [530, 155] width 306 height 16
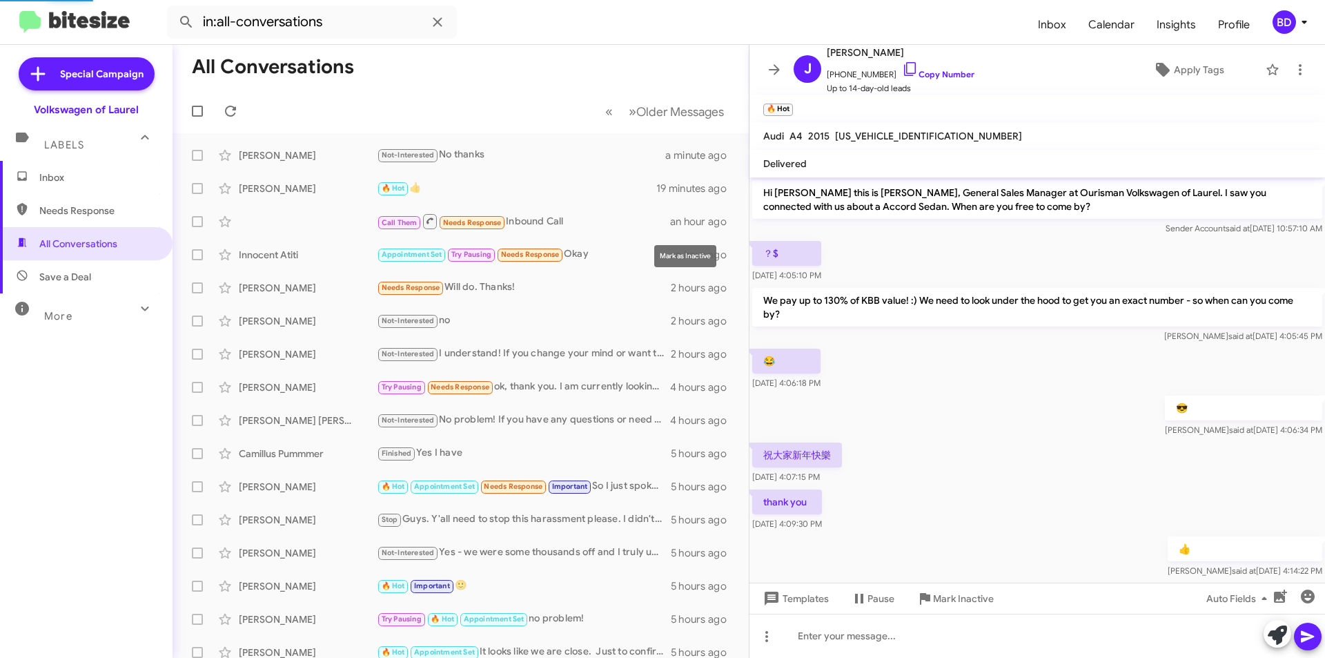
scroll to position [128, 0]
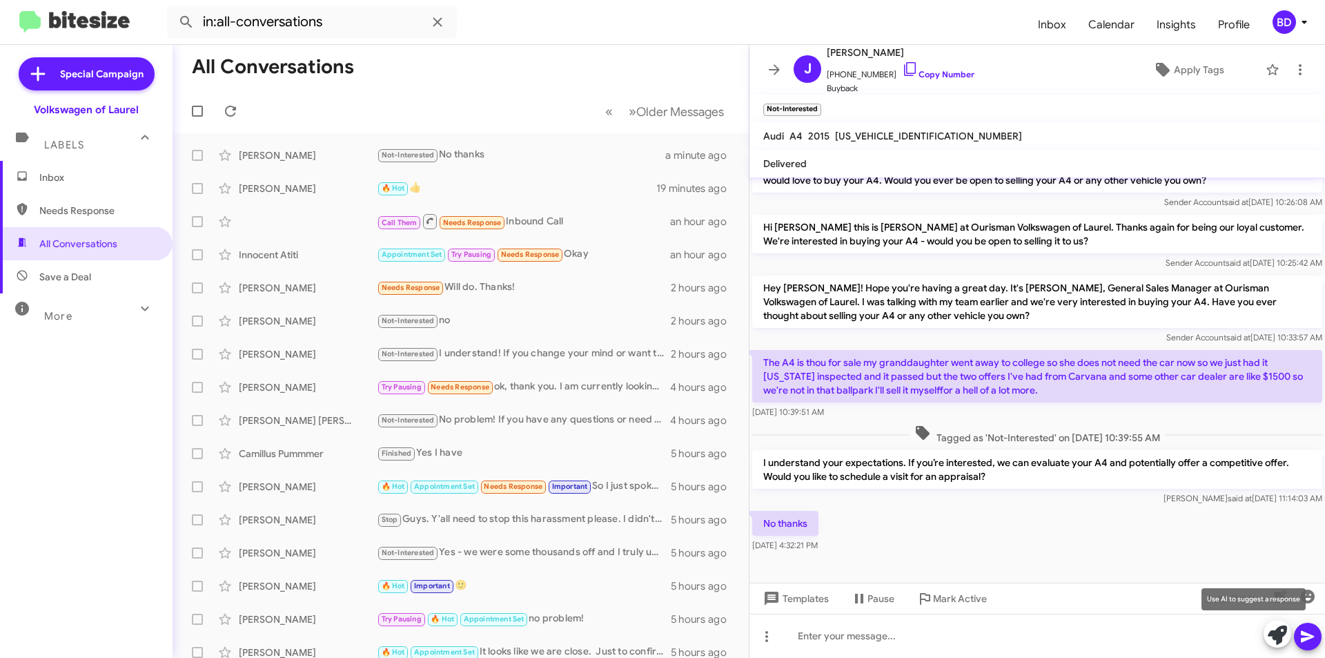
click at [1276, 637] on icon at bounding box center [1277, 634] width 19 height 19
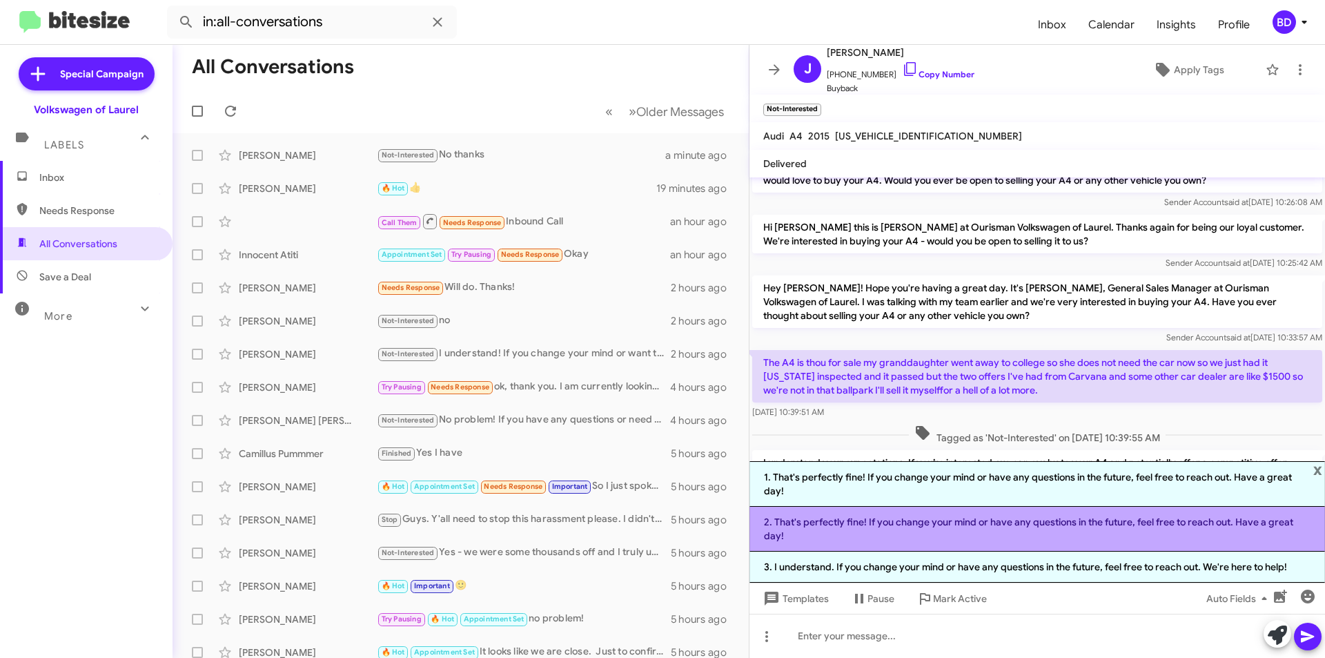
click at [886, 525] on li "2. That's perfectly fine! If you change your mind or have any questions in the …" at bounding box center [1036, 528] width 575 height 45
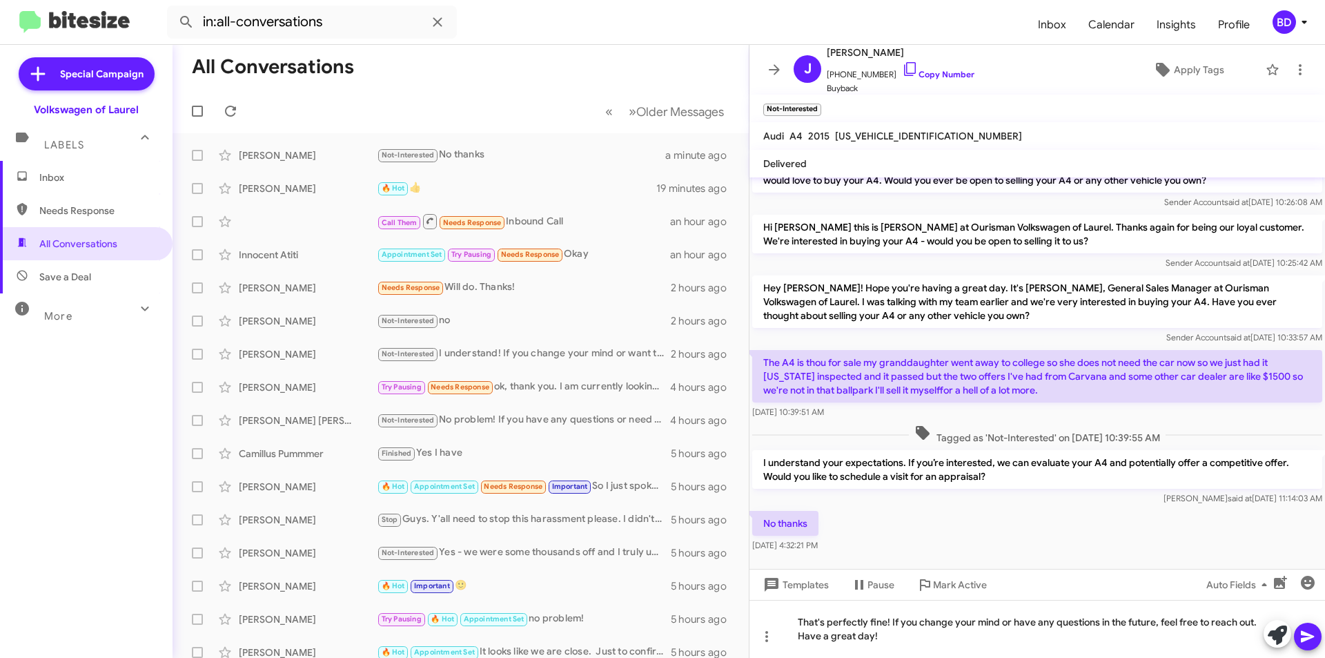
click at [1312, 633] on icon at bounding box center [1307, 636] width 17 height 17
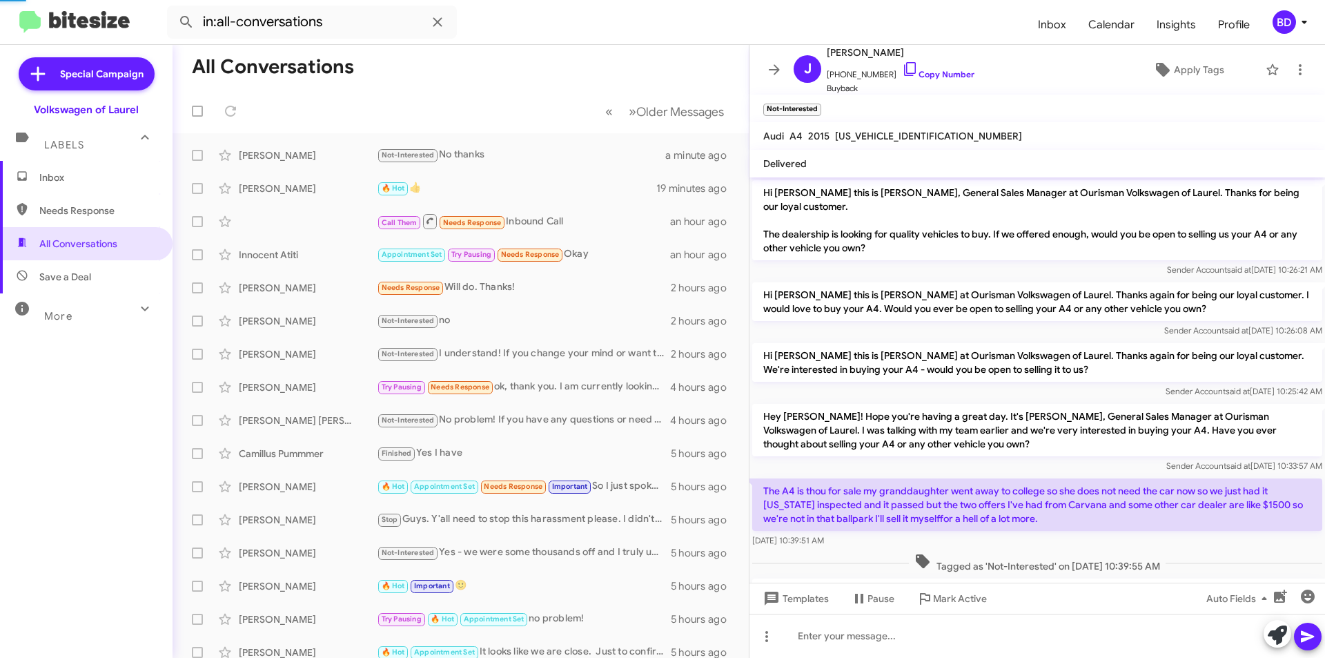
scroll to position [243, 0]
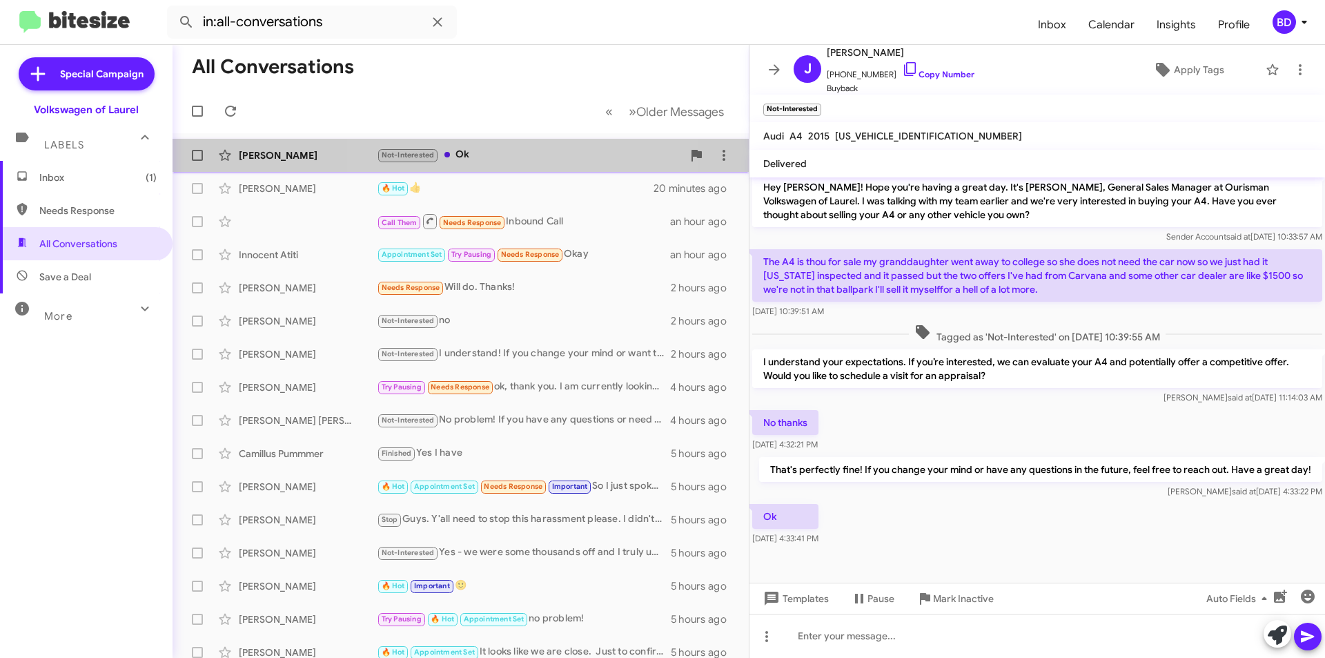
click at [475, 146] on div "Judith Brown Not-Interested Ok a minute ago" at bounding box center [461, 155] width 554 height 28
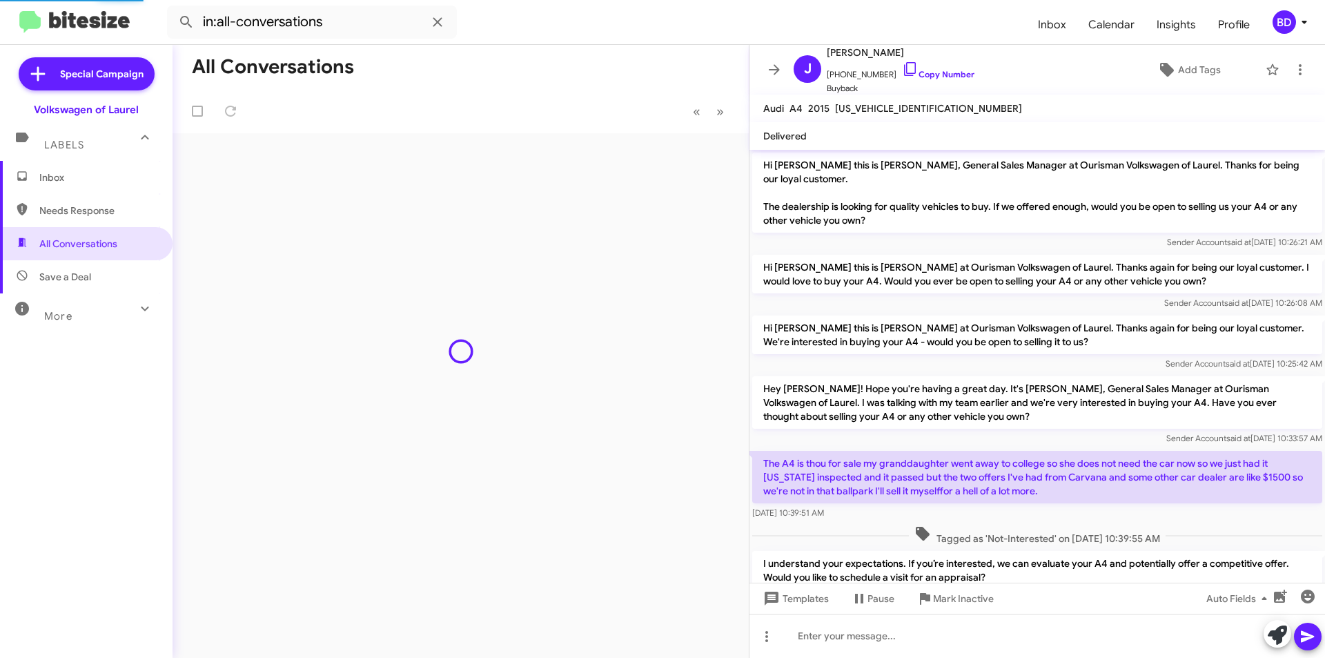
scroll to position [215, 0]
